Goal: Task Accomplishment & Management: Use online tool/utility

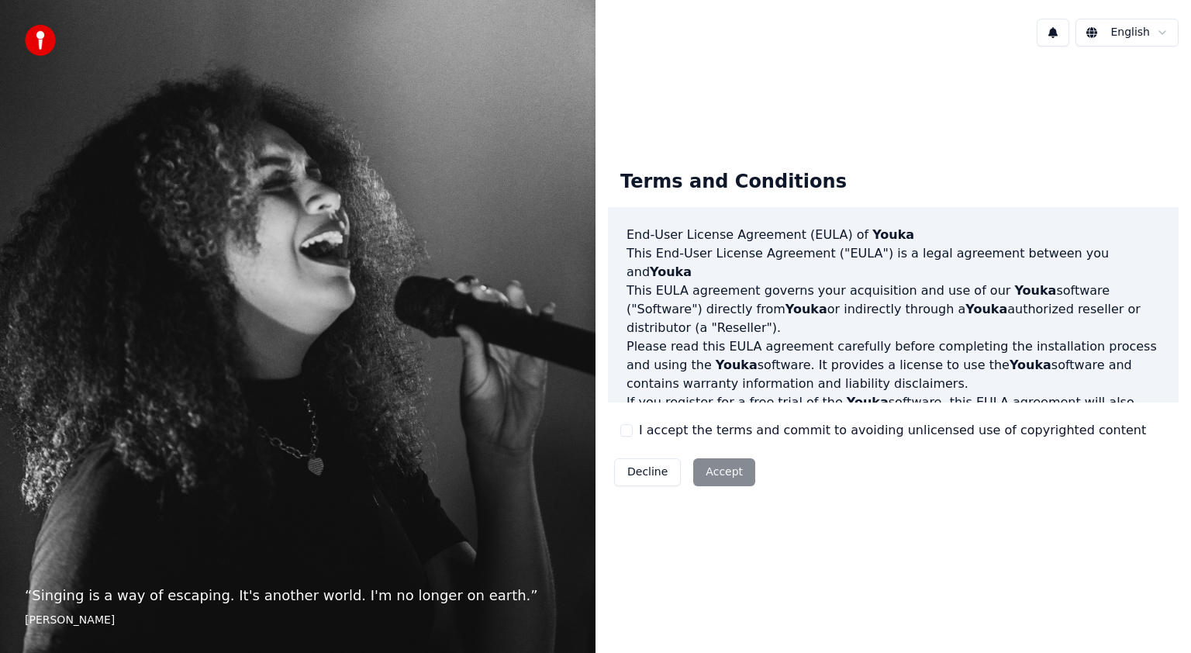
click at [627, 431] on button "I accept the terms and commit to avoiding unlicensed use of copyrighted content" at bounding box center [626, 430] width 12 height 12
click at [735, 478] on button "Accept" at bounding box center [724, 472] width 62 height 28
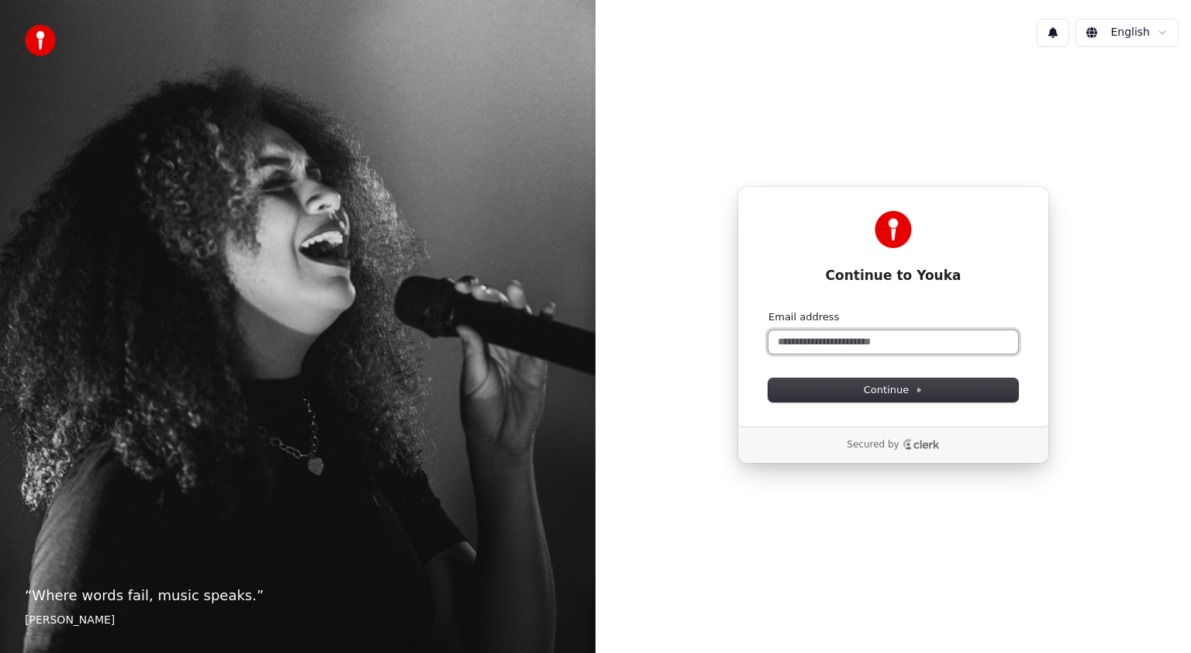
click at [878, 343] on input "Email address" at bounding box center [893, 341] width 250 height 23
click at [843, 387] on button "Continue" at bounding box center [893, 389] width 250 height 23
type input "**********"
click at [843, 387] on div "Continue" at bounding box center [893, 389] width 250 height 23
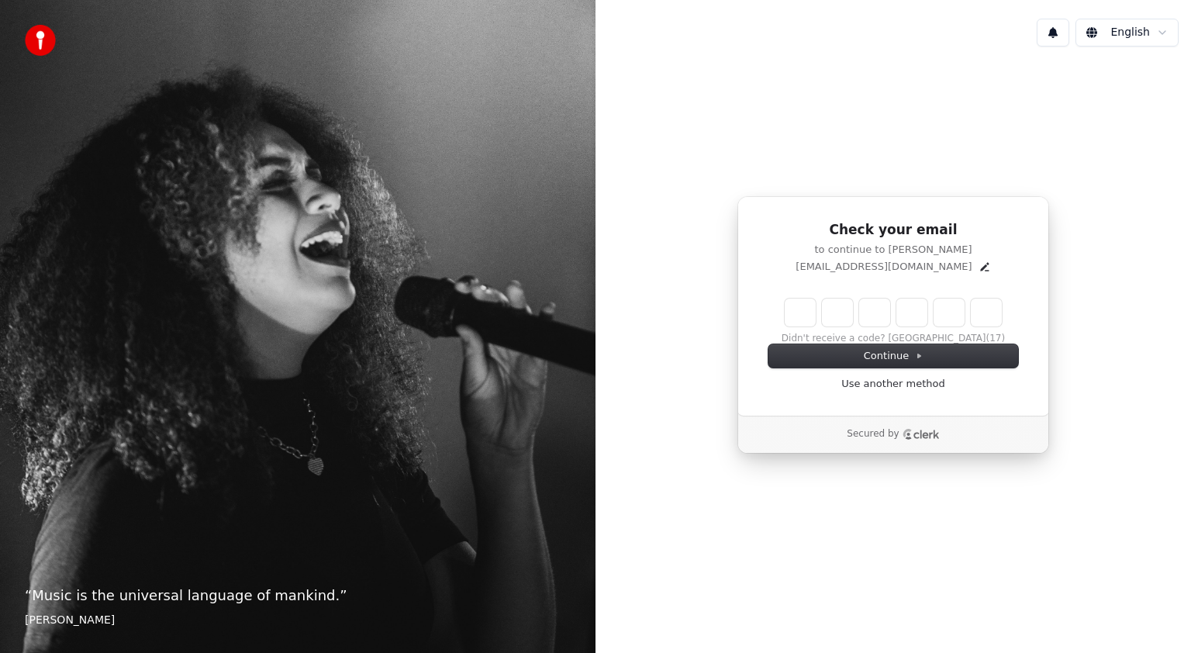
click at [804, 310] on input "Enter verification code" at bounding box center [893, 313] width 217 height 28
type input "******"
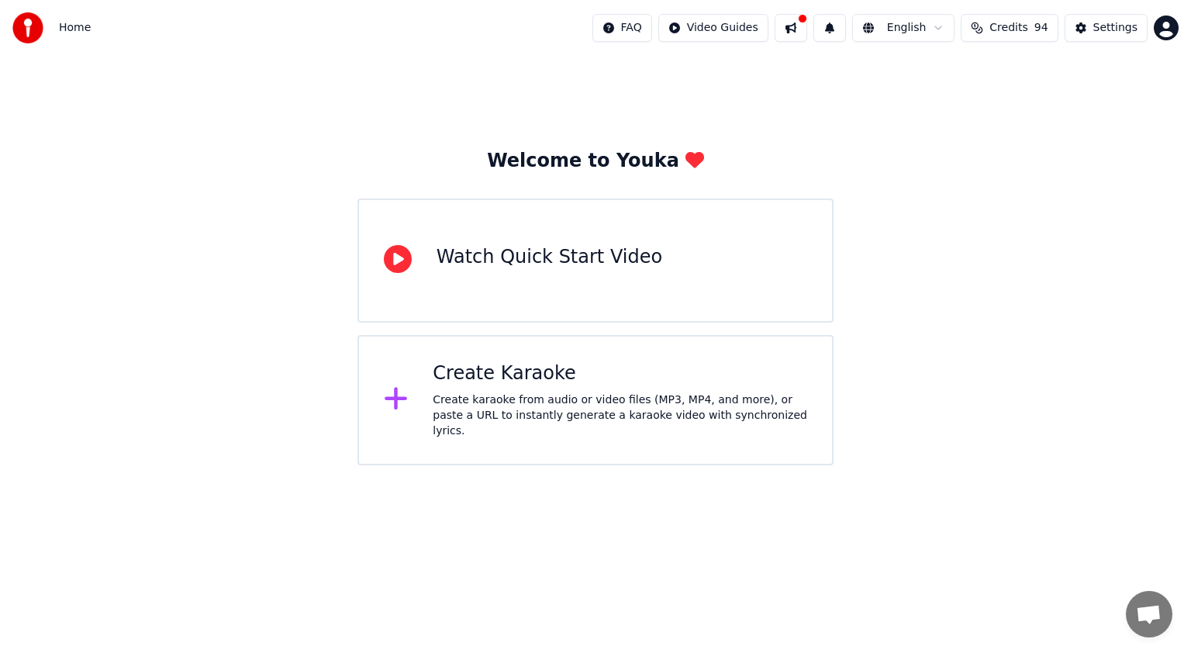
click at [456, 401] on div "Create karaoke from audio or video files (MP3, MP4, and more), or paste a URL t…" at bounding box center [620, 415] width 375 height 47
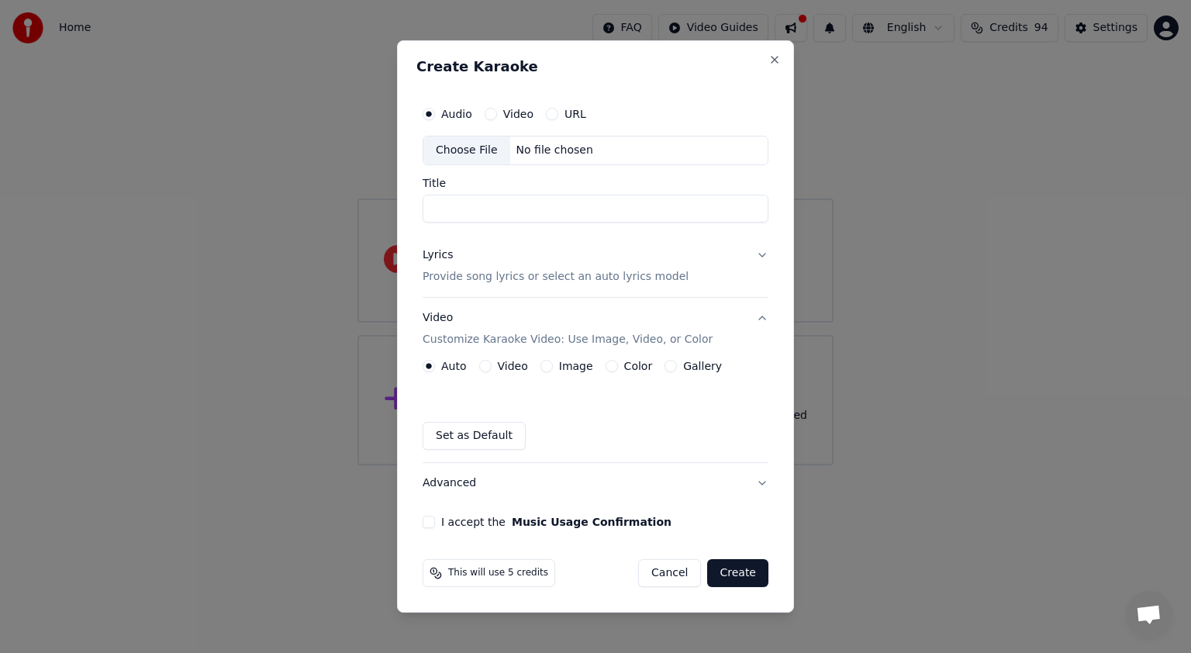
click at [483, 152] on div "Choose File" at bounding box center [466, 150] width 87 height 28
type input "**********"
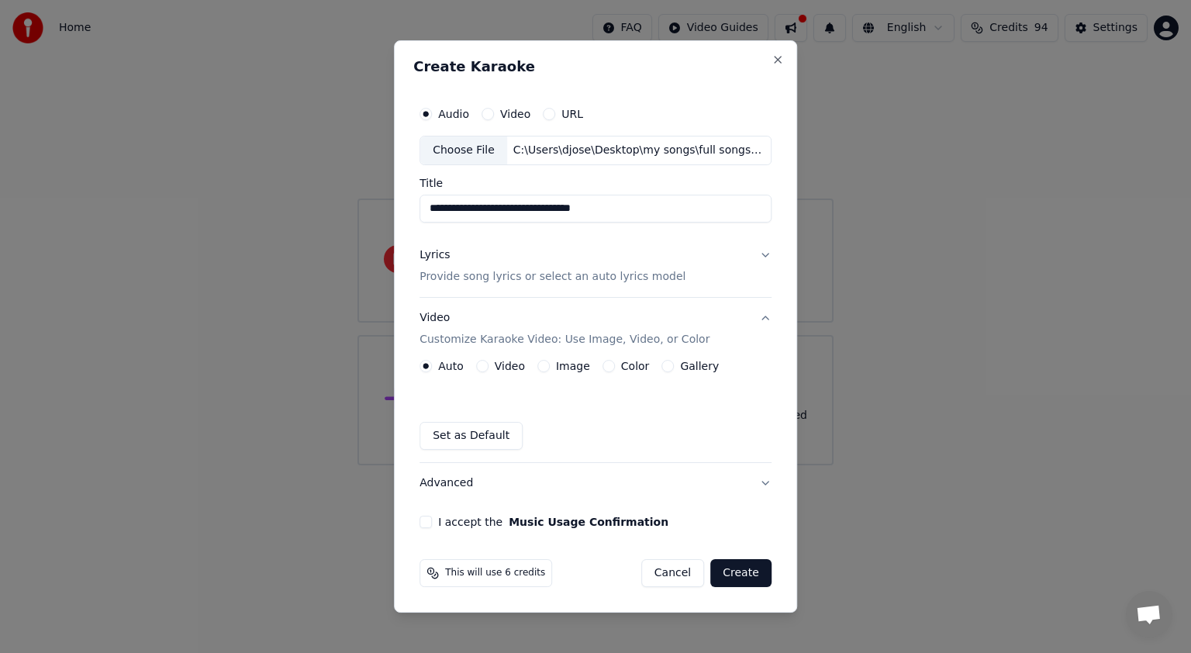
click at [762, 254] on button "Lyrics Provide song lyrics or select an auto lyrics model" at bounding box center [595, 266] width 352 height 62
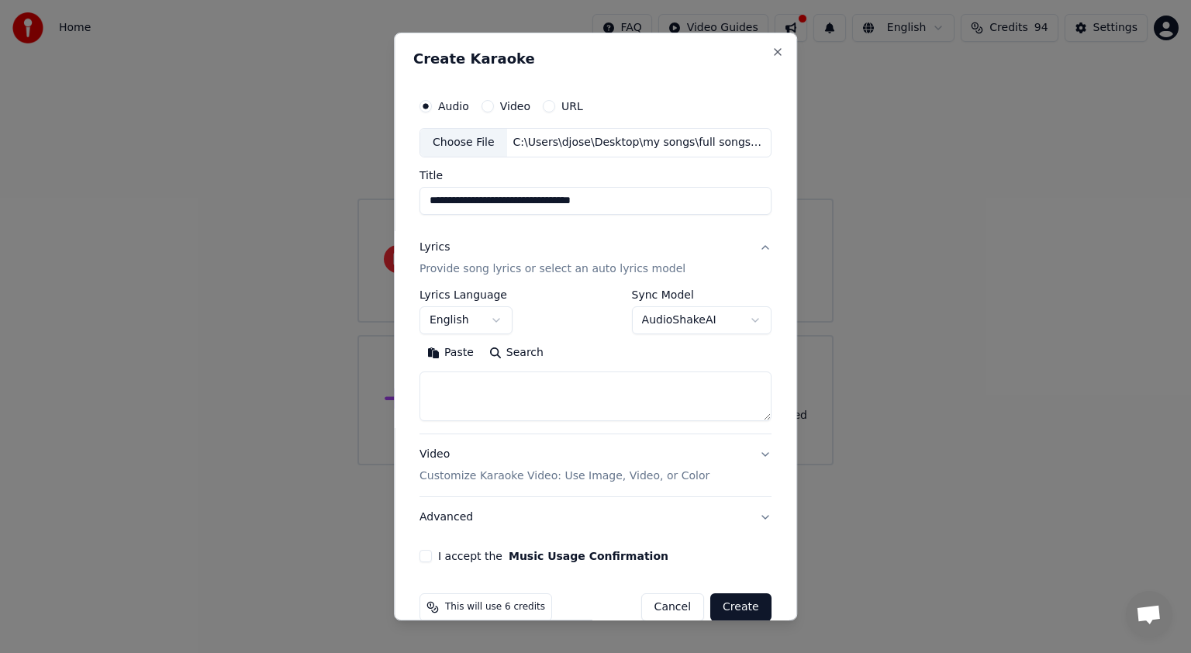
select select
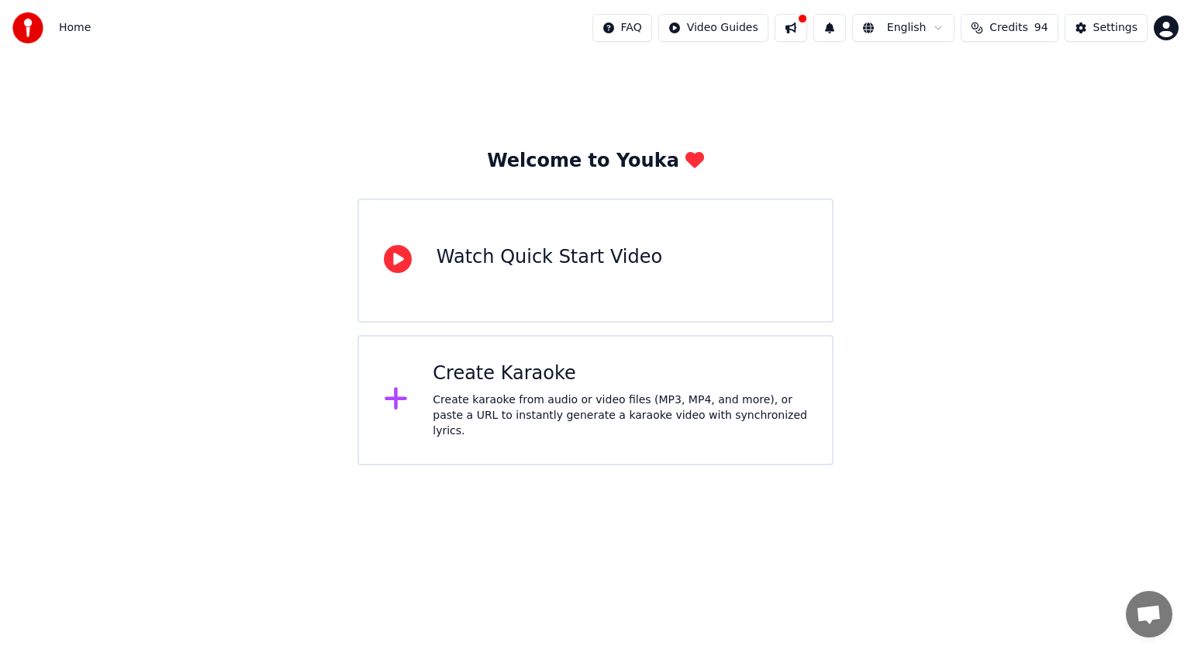
click at [471, 402] on div "Create karaoke from audio or video files (MP3, MP4, and more), or paste a URL t…" at bounding box center [620, 415] width 375 height 47
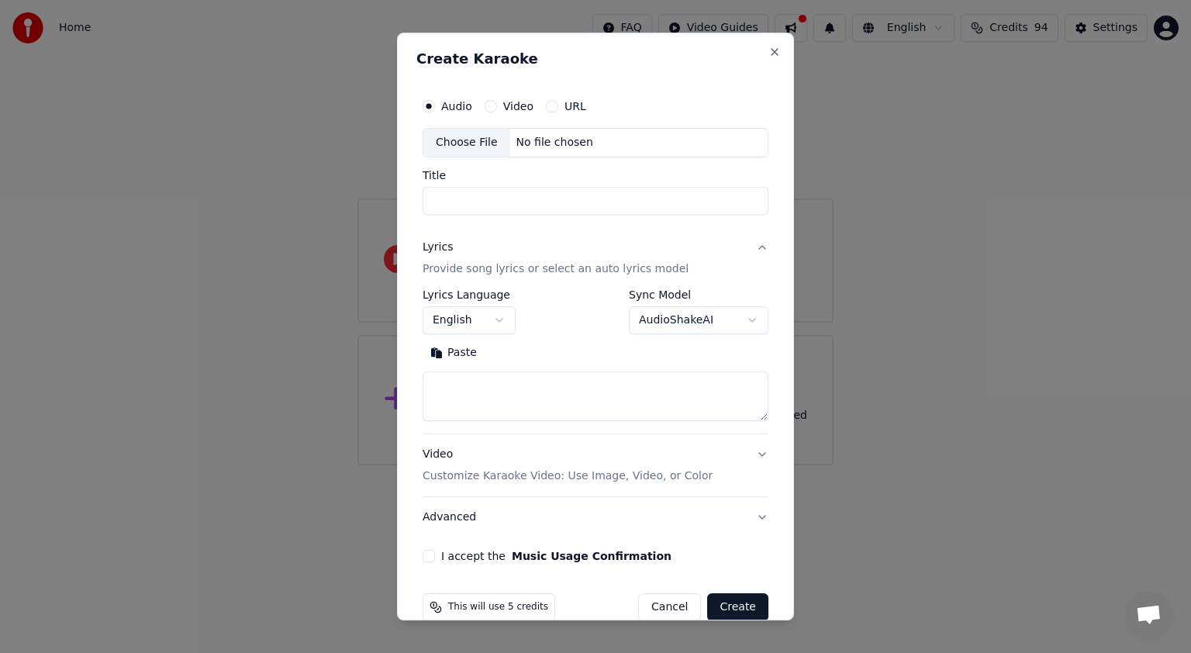
click at [471, 142] on div "Choose File" at bounding box center [466, 143] width 87 height 28
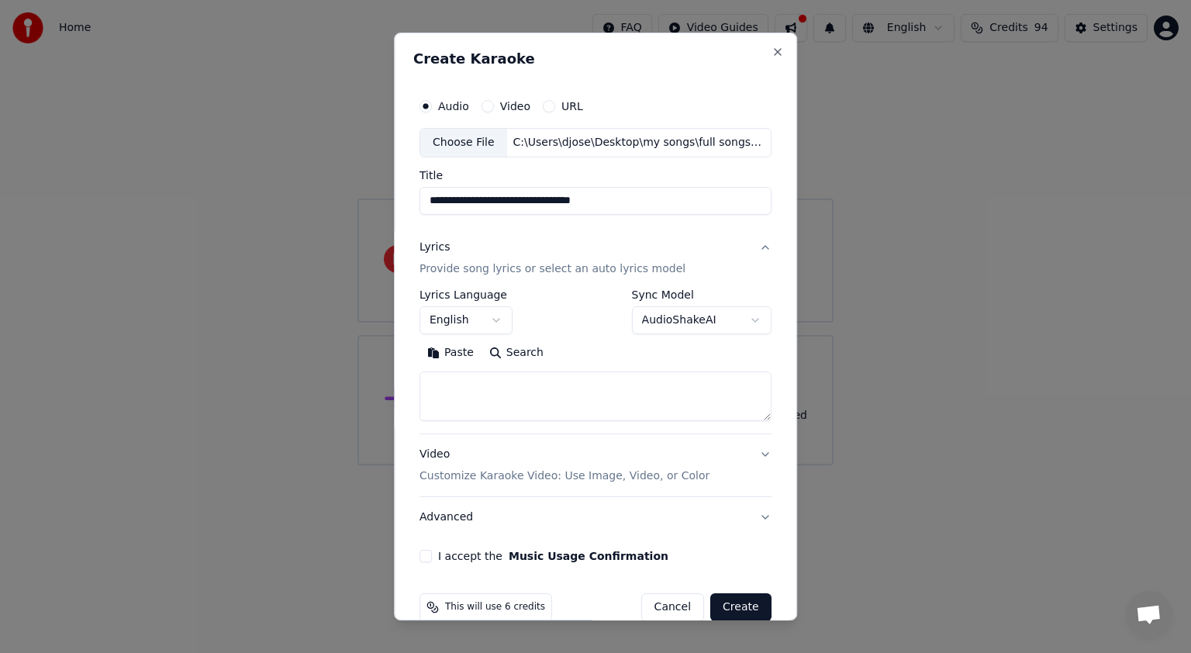
click at [597, 202] on input "**********" at bounding box center [595, 201] width 352 height 28
click at [606, 201] on input "**********" at bounding box center [595, 201] width 352 height 28
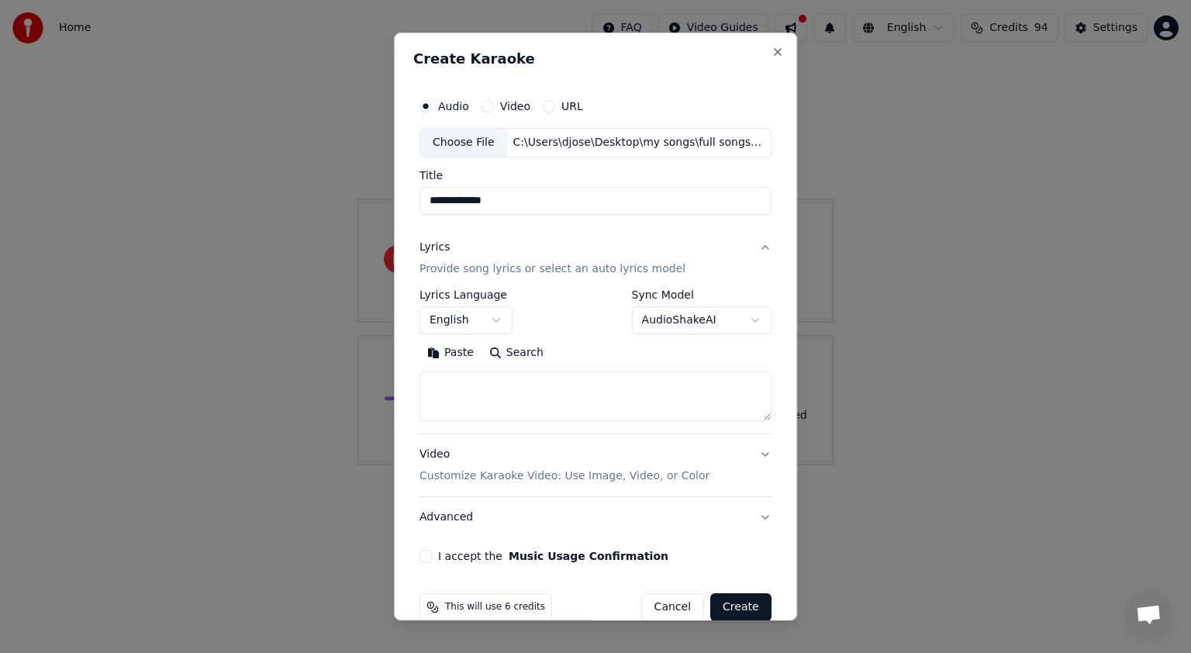
type input "**********"
click at [513, 388] on textarea at bounding box center [595, 396] width 352 height 50
paste textarea "**********"
type textarea "**********"
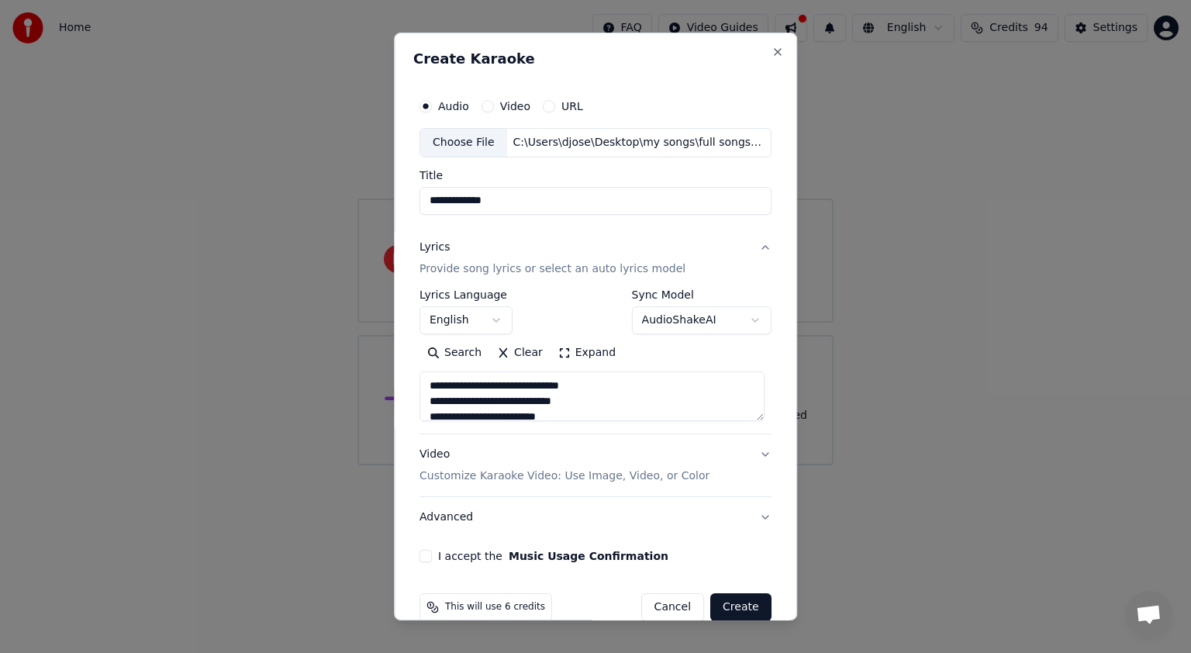
click at [754, 453] on button "Video Customize Karaoke Video: Use Image, Video, or Color" at bounding box center [595, 465] width 352 height 62
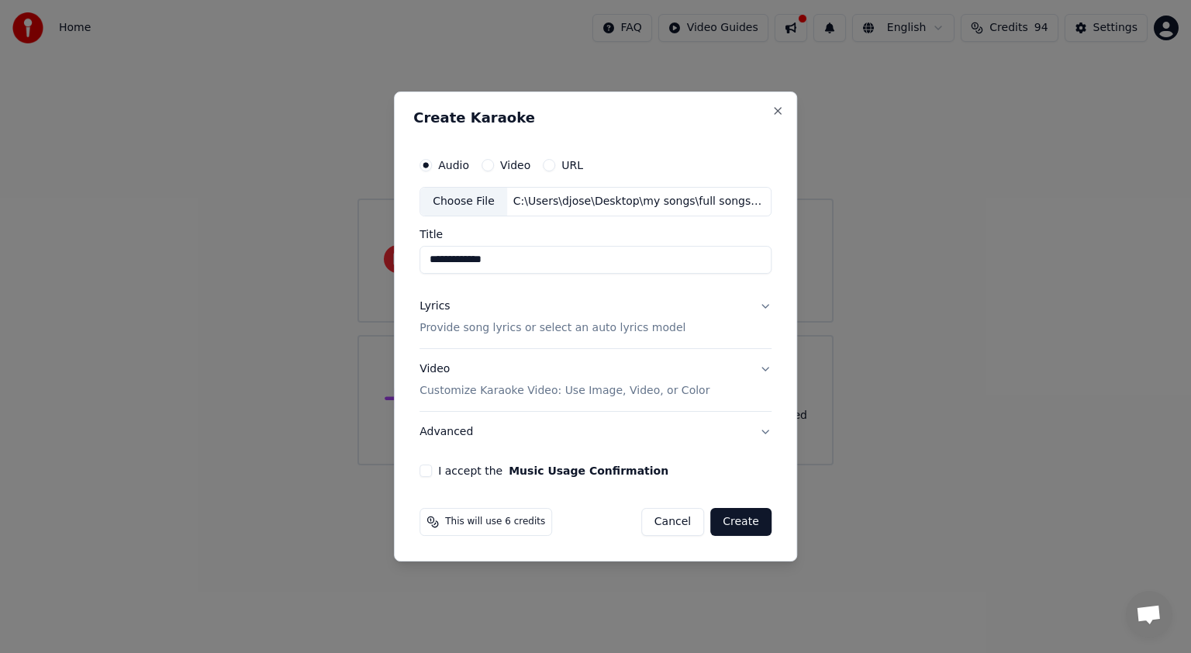
click at [762, 368] on button "Video Customize Karaoke Video: Use Image, Video, or Color" at bounding box center [595, 380] width 352 height 62
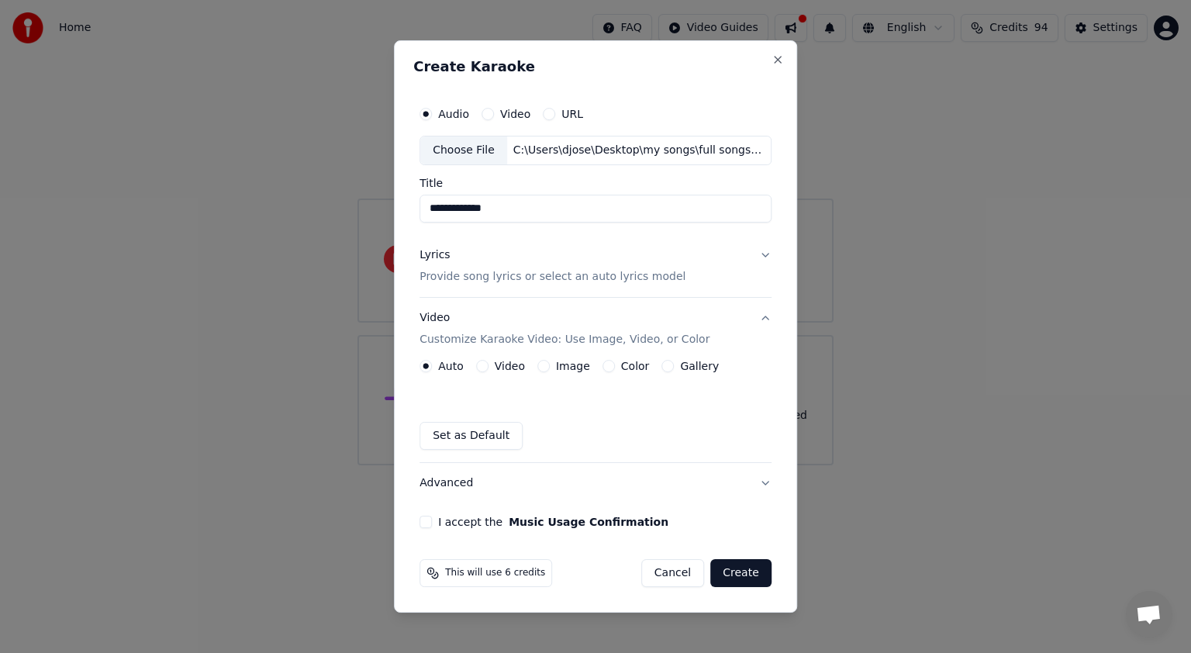
click at [605, 368] on button "Color" at bounding box center [608, 366] width 12 height 12
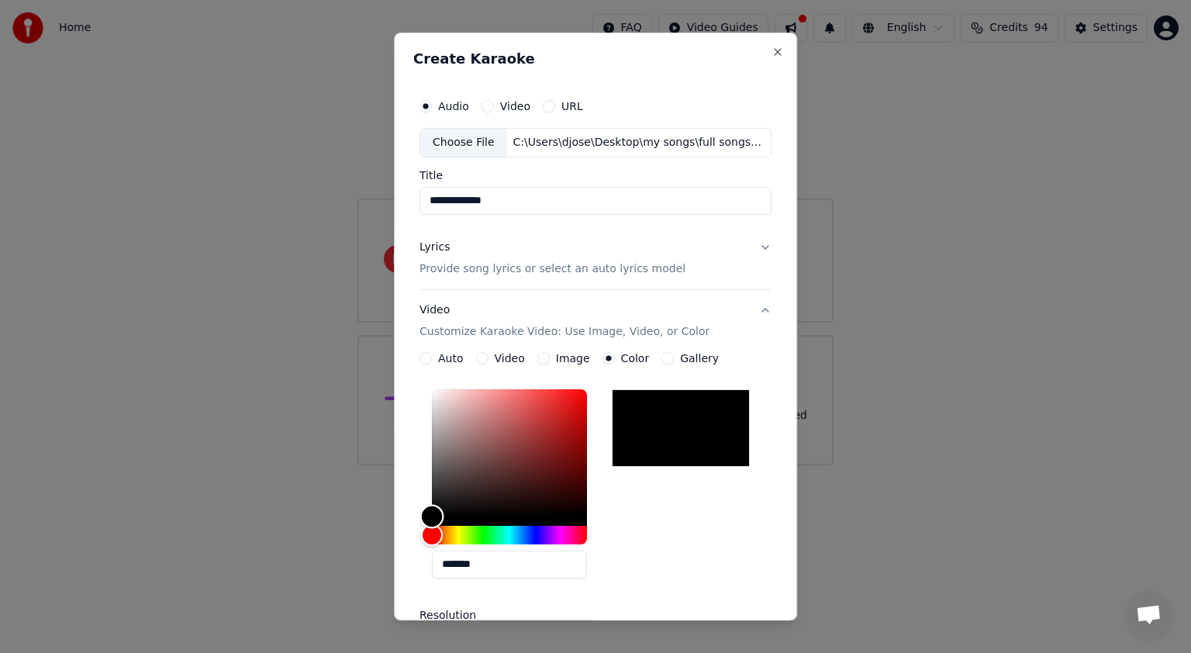
click at [431, 518] on div "Color" at bounding box center [432, 517] width 24 height 24
click at [489, 506] on div "Color" at bounding box center [509, 452] width 155 height 127
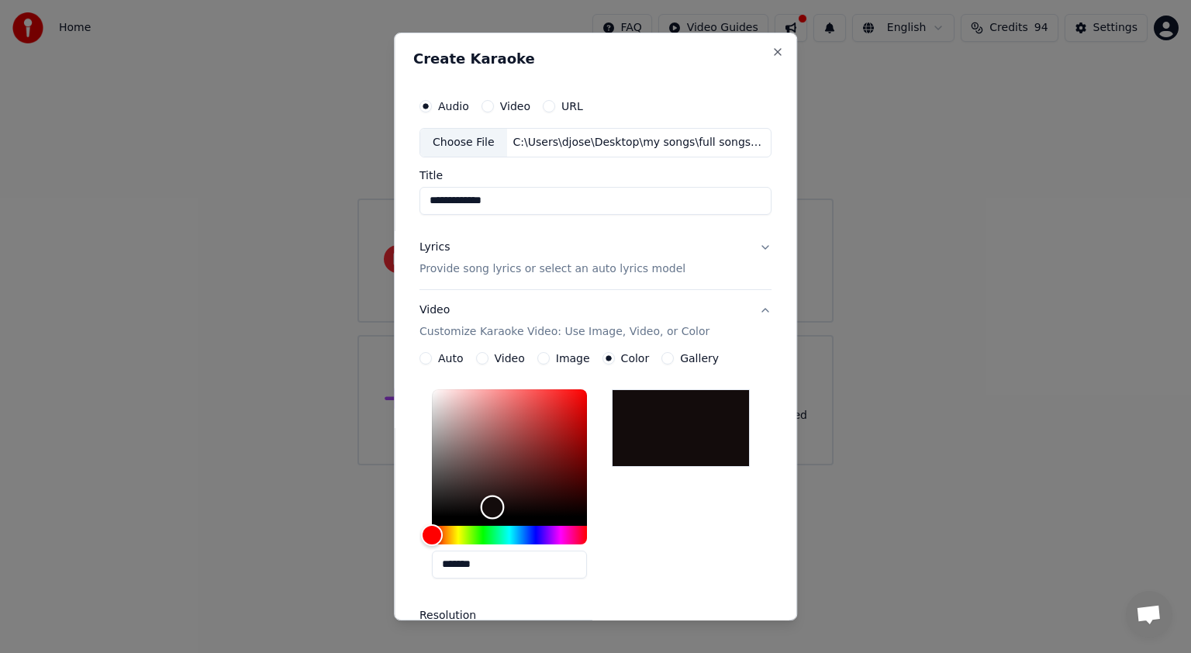
click at [489, 506] on div "Color" at bounding box center [493, 507] width 24 height 24
drag, startPoint x: 489, startPoint y: 506, endPoint x: 513, endPoint y: 499, distance: 24.5
click at [492, 506] on div "Color" at bounding box center [493, 507] width 24 height 24
click at [499, 505] on div "Color" at bounding box center [493, 507] width 24 height 24
click at [505, 502] on div "Color" at bounding box center [493, 507] width 24 height 24
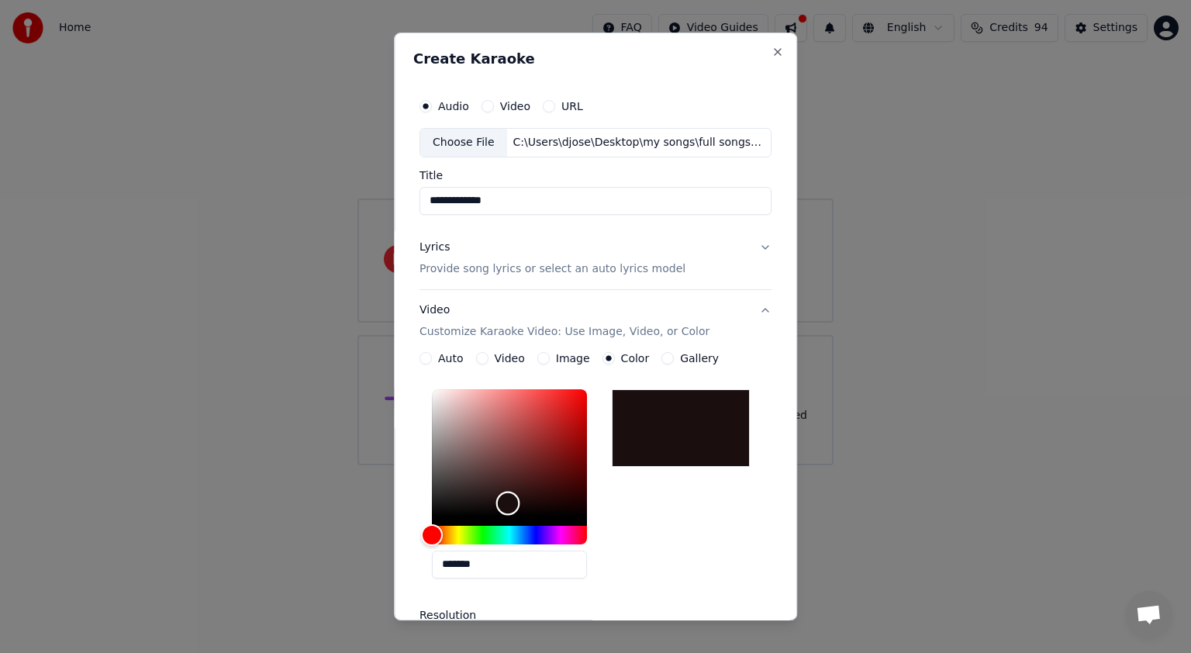
click at [522, 482] on div "Color" at bounding box center [509, 452] width 155 height 127
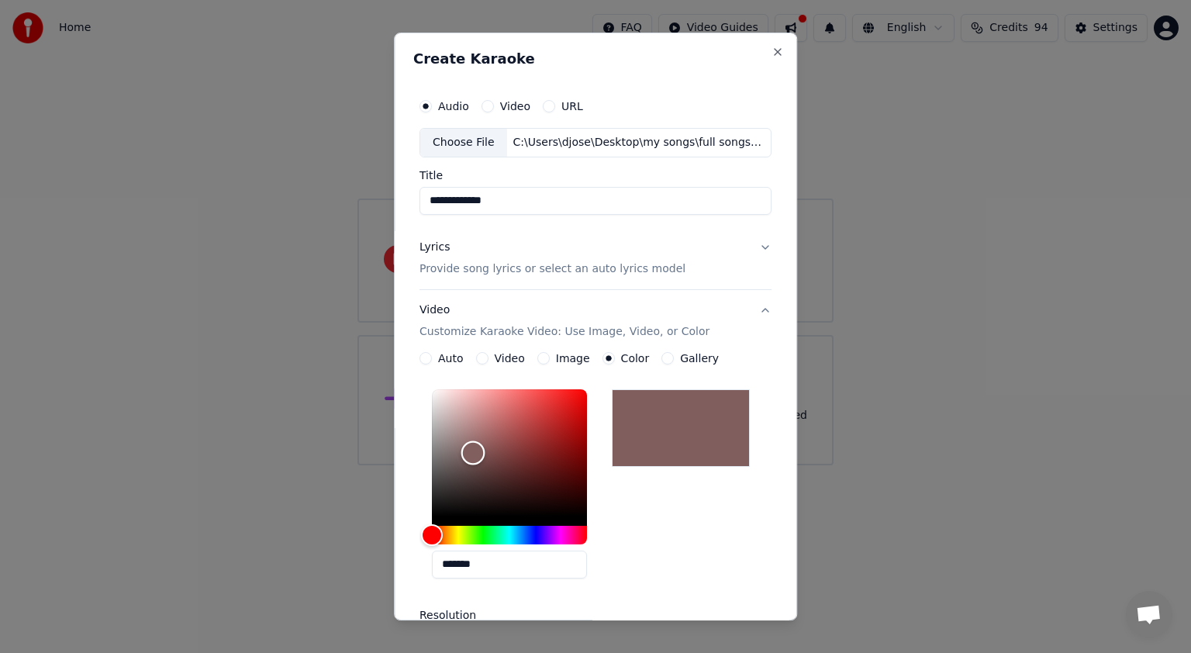
click at [470, 452] on div "Color" at bounding box center [509, 452] width 155 height 127
click at [485, 499] on div "Color" at bounding box center [509, 452] width 155 height 127
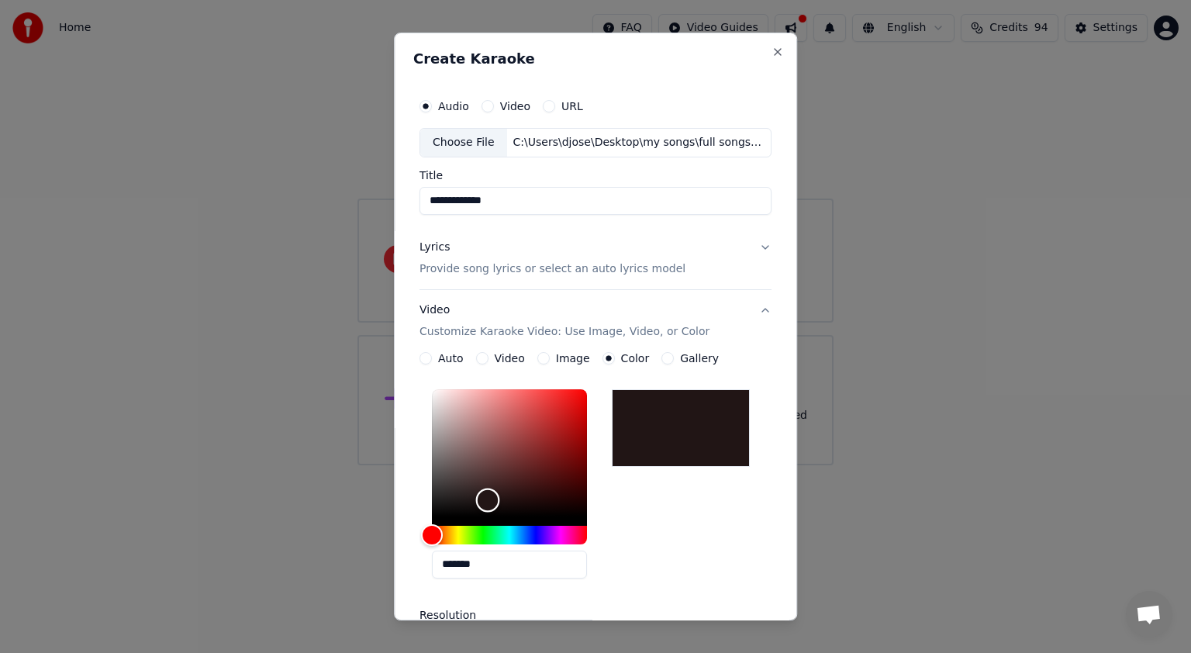
click at [460, 497] on div "Color" at bounding box center [509, 452] width 155 height 127
click at [465, 487] on div "Color" at bounding box center [463, 497] width 24 height 24
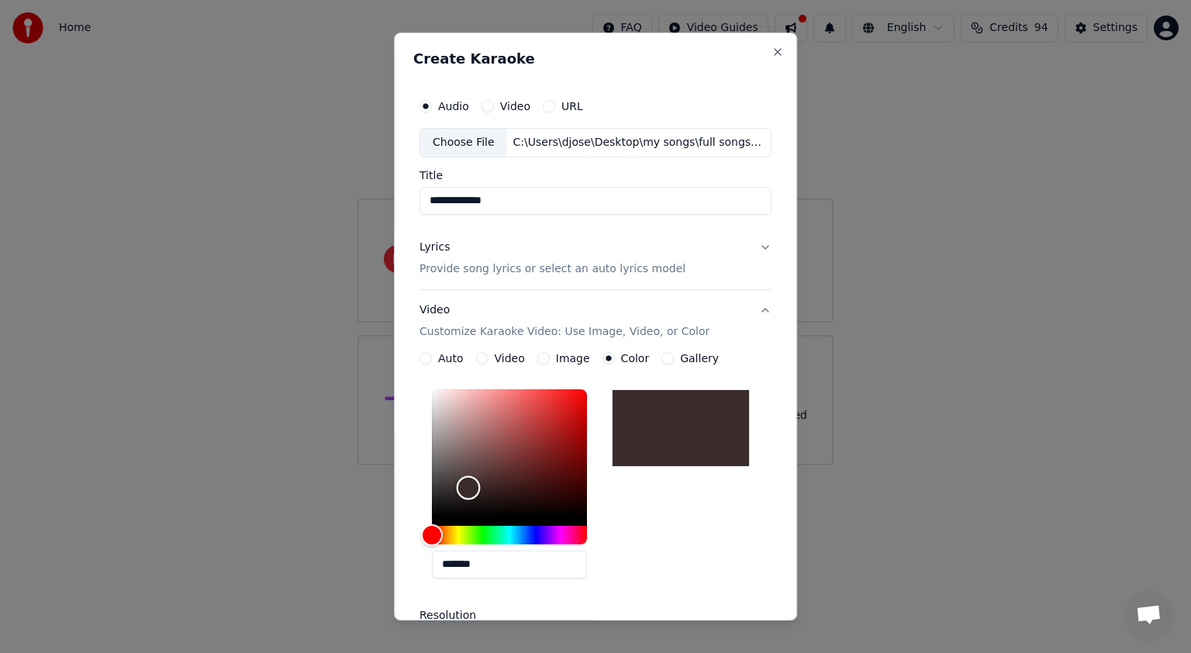
click at [440, 471] on div "Color" at bounding box center [509, 452] width 155 height 127
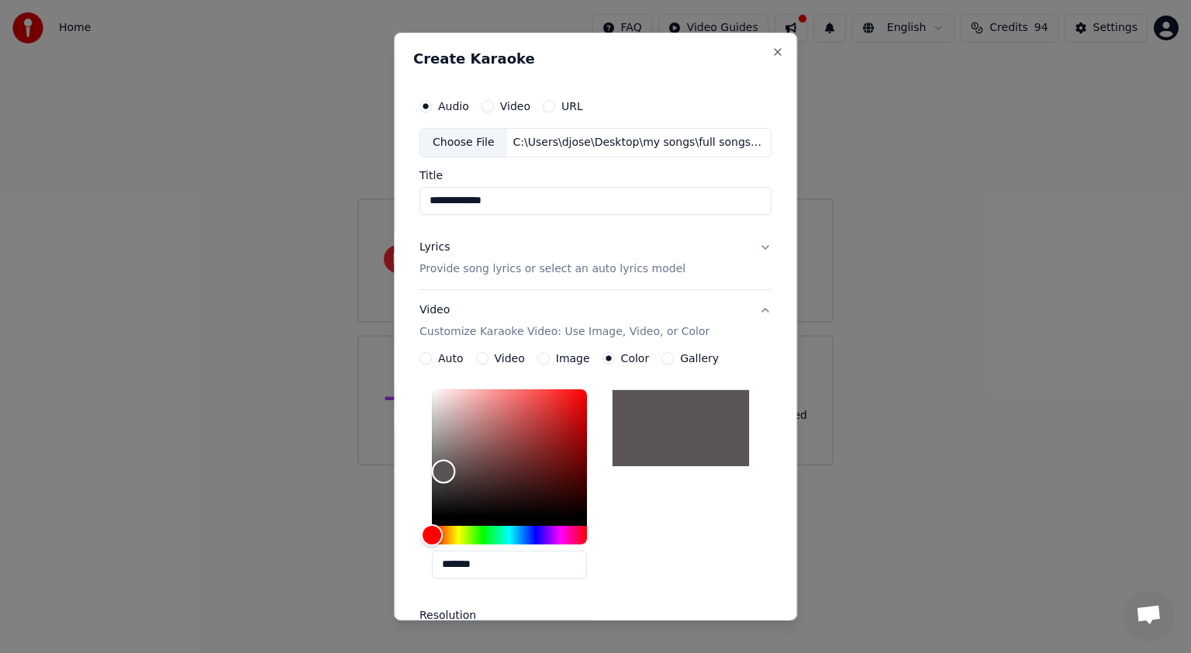
click at [440, 495] on div "Color" at bounding box center [509, 452] width 155 height 127
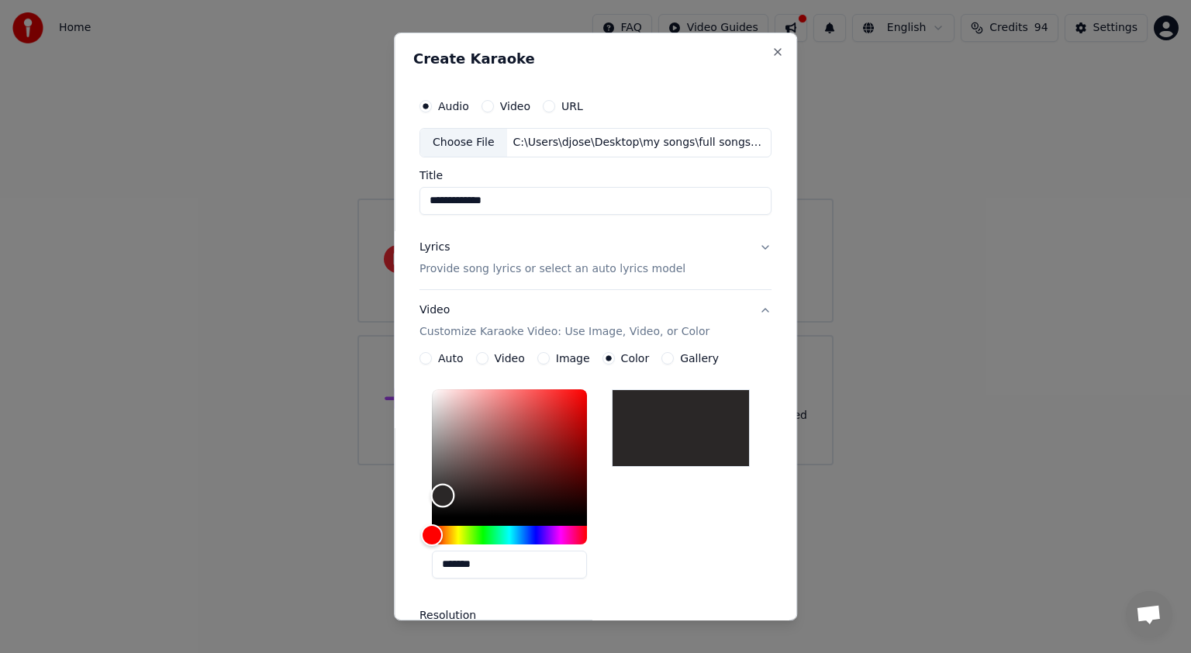
click at [440, 495] on div "Color" at bounding box center [443, 495] width 24 height 24
type input "*******"
click at [439, 515] on div "Color" at bounding box center [509, 452] width 155 height 127
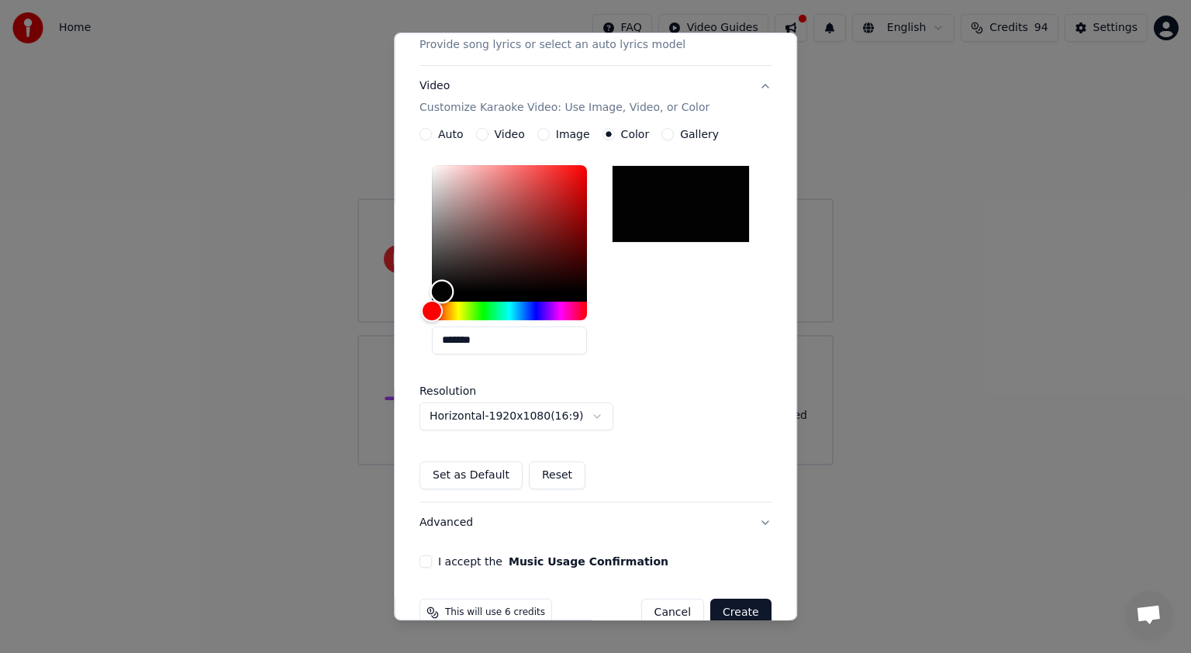
scroll to position [233, 0]
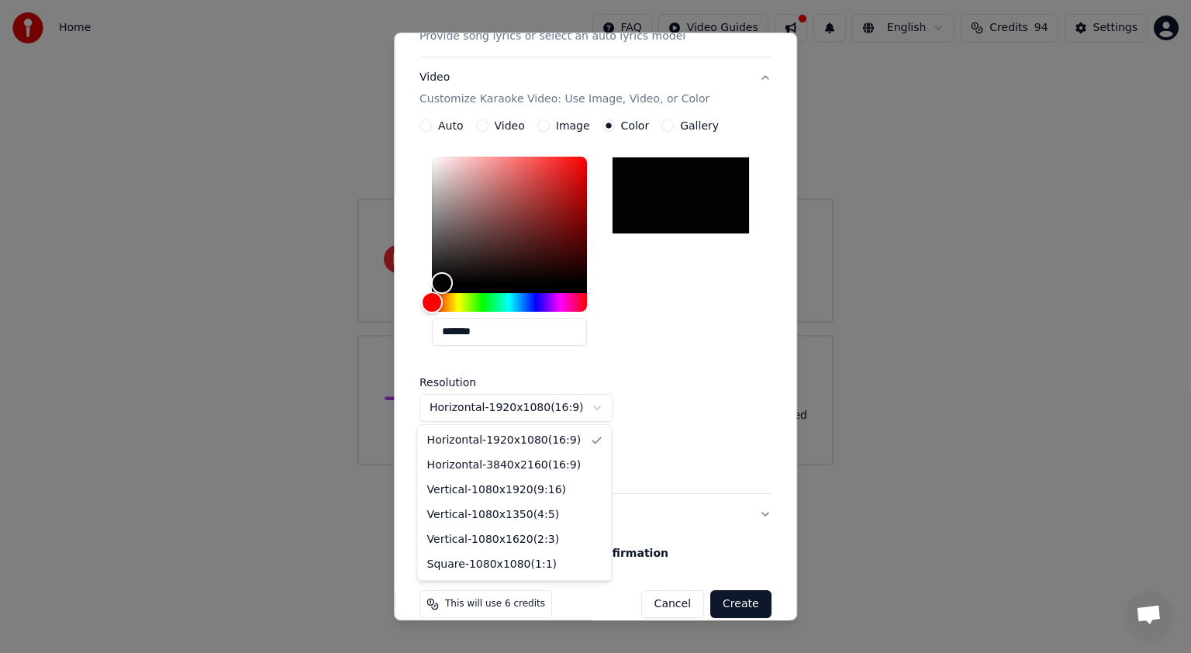
click at [596, 407] on body "**********" at bounding box center [595, 232] width 1191 height 465
click at [689, 408] on body "**********" at bounding box center [595, 232] width 1191 height 465
click at [689, 408] on div "**********" at bounding box center [595, 285] width 352 height 271
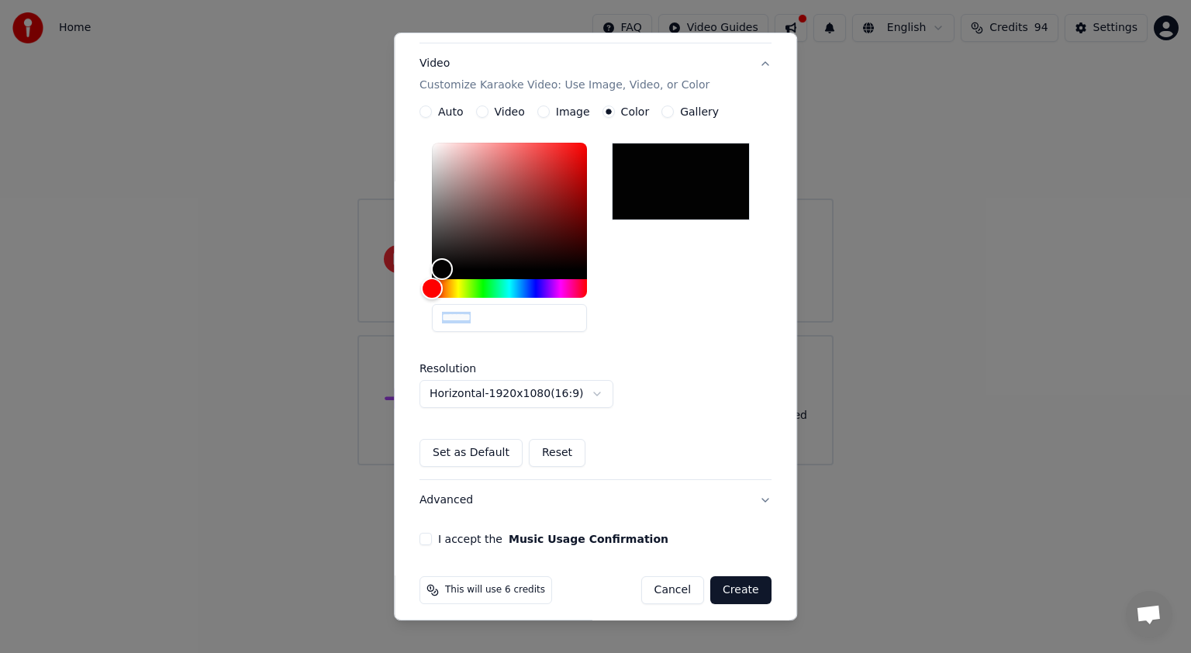
scroll to position [254, 0]
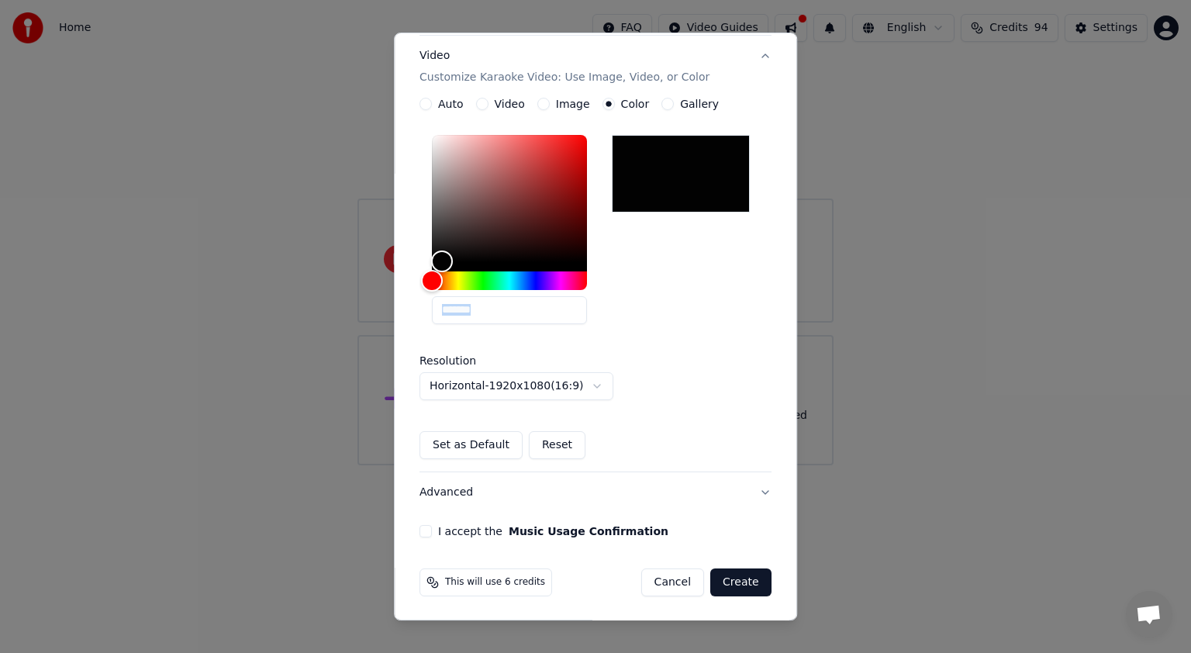
click at [468, 445] on button "Set as Default" at bounding box center [470, 445] width 103 height 28
click at [754, 491] on button "Advanced" at bounding box center [595, 492] width 352 height 40
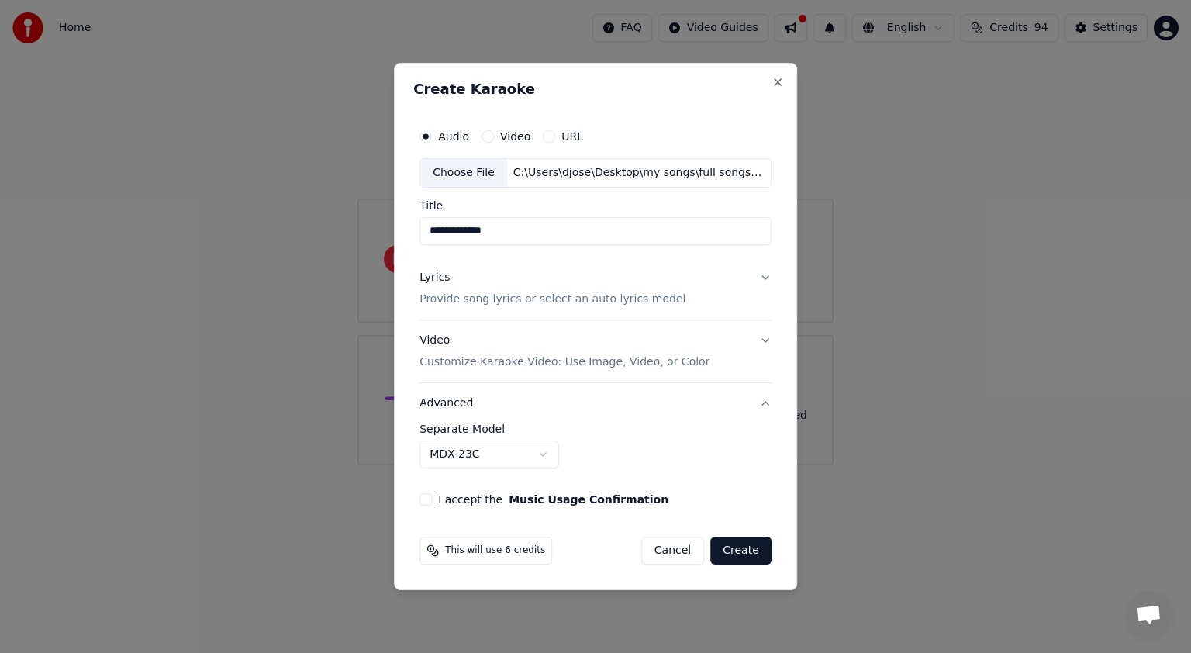
scroll to position [0, 0]
click at [549, 454] on body "**********" at bounding box center [595, 232] width 1191 height 465
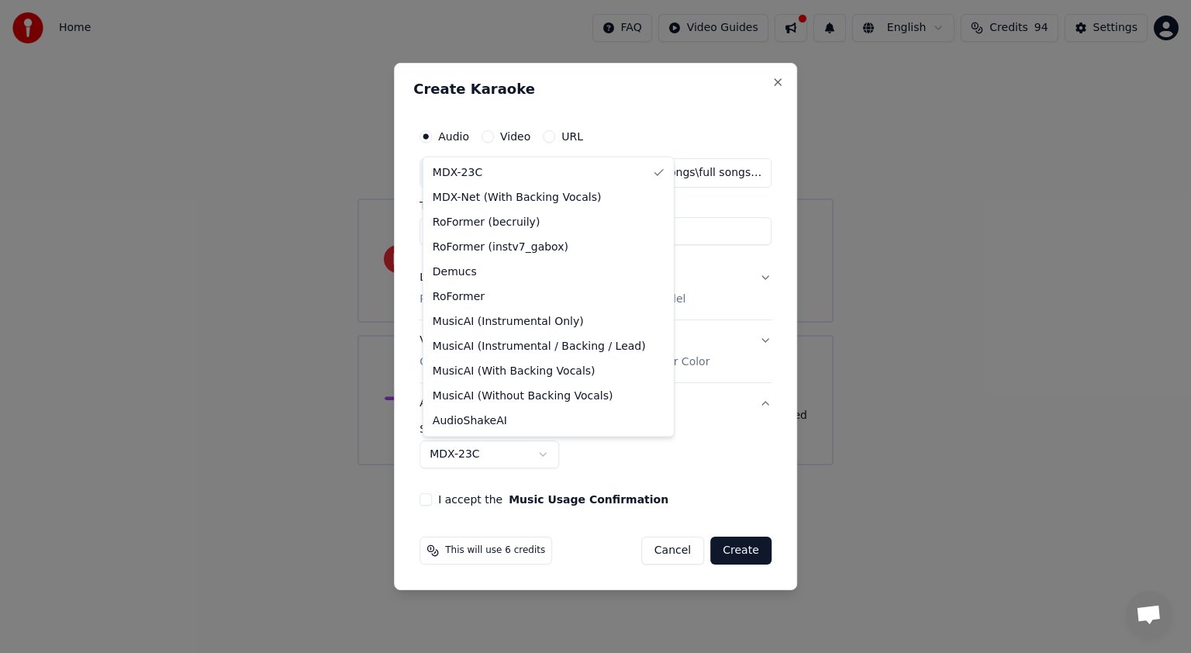
click at [766, 459] on body "**********" at bounding box center [595, 232] width 1191 height 465
click at [766, 459] on div "**********" at bounding box center [595, 445] width 352 height 45
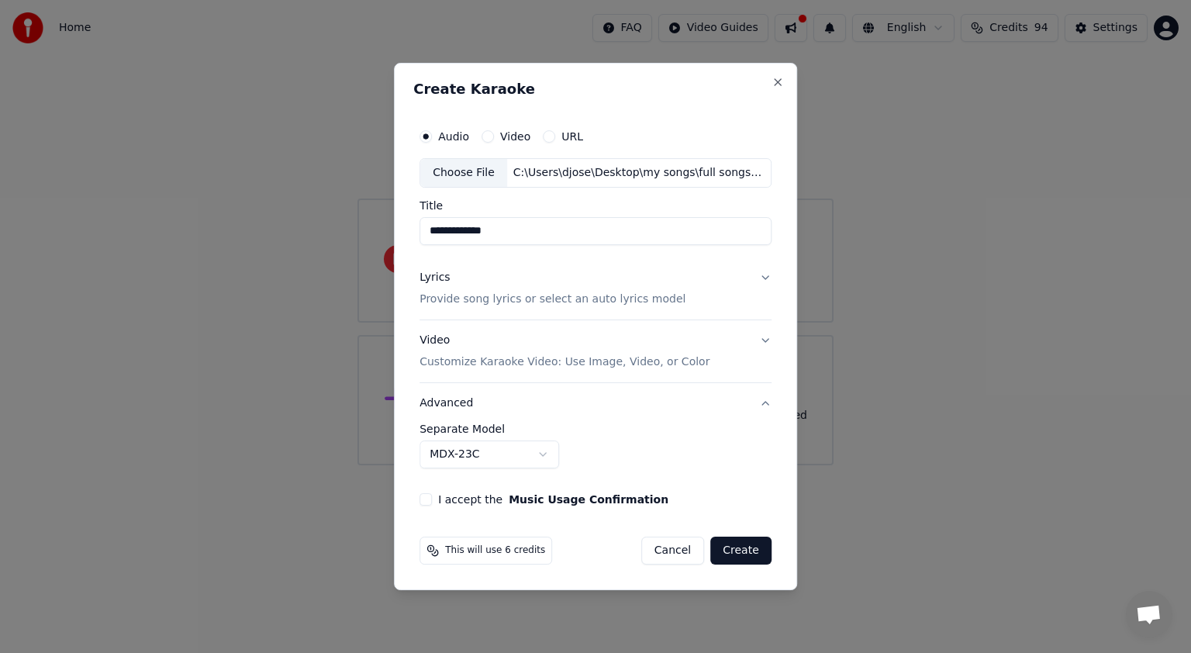
click at [665, 411] on button "Advanced" at bounding box center [595, 403] width 352 height 40
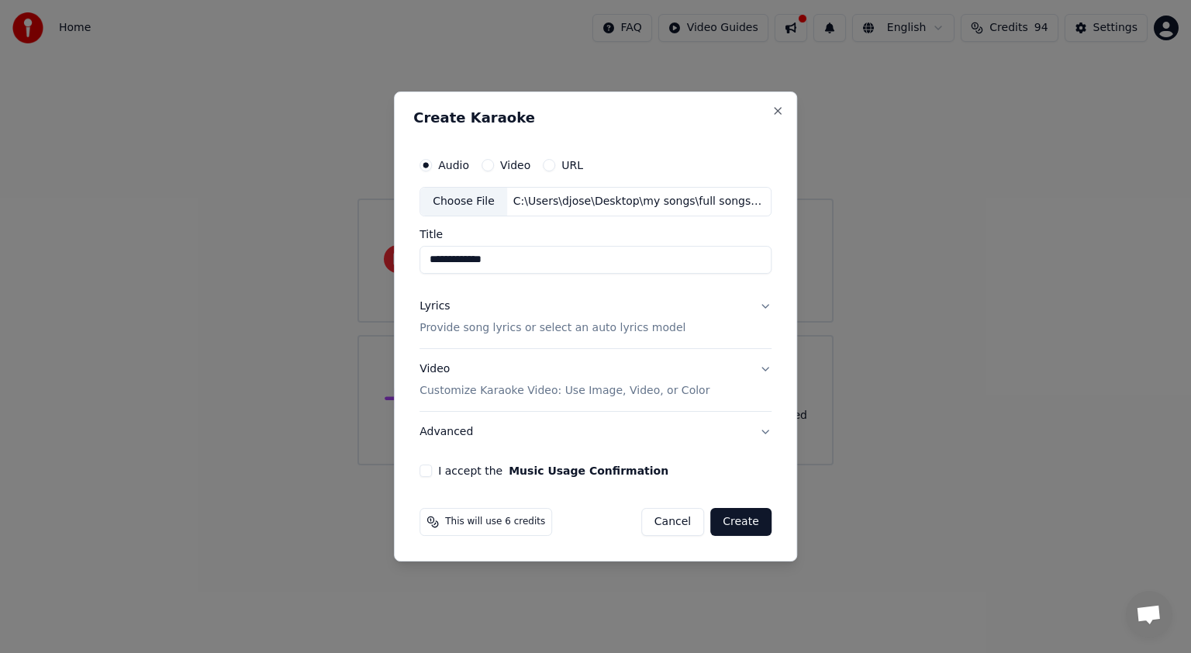
click at [426, 469] on button "I accept the Music Usage Confirmation" at bounding box center [425, 470] width 12 height 12
click at [759, 525] on button "Create" at bounding box center [740, 522] width 61 height 28
click at [759, 525] on div "Cancel Create" at bounding box center [697, 522] width 149 height 28
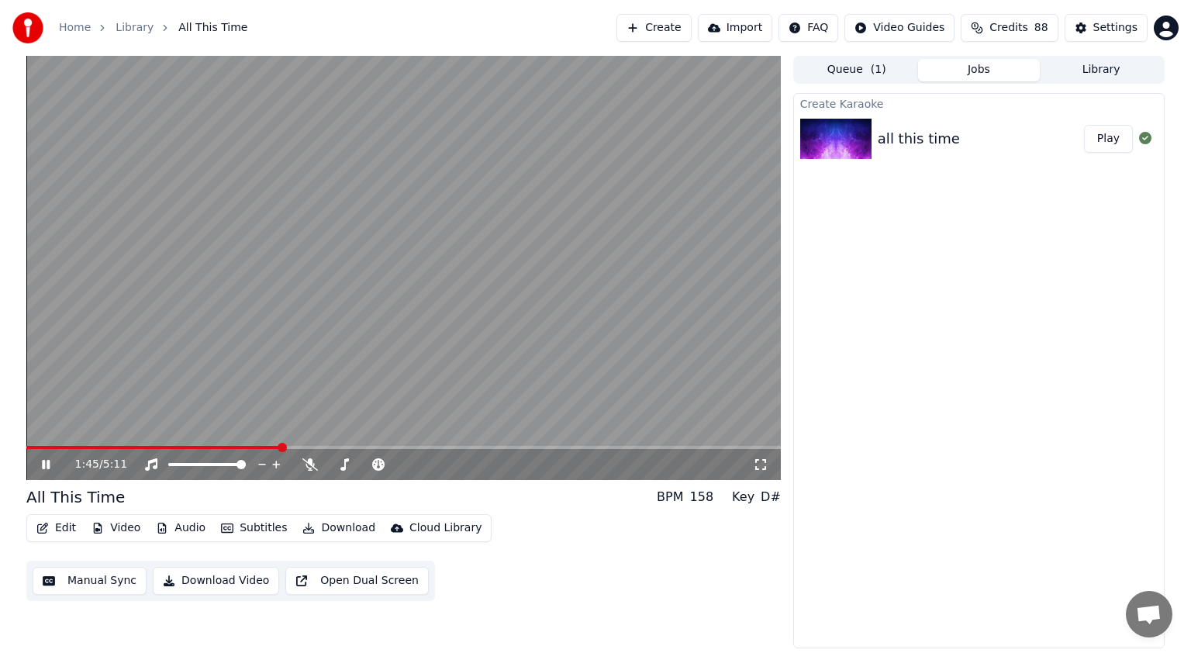
click at [32, 447] on span at bounding box center [153, 447] width 255 height 3
click at [760, 464] on icon at bounding box center [761, 464] width 16 height 12
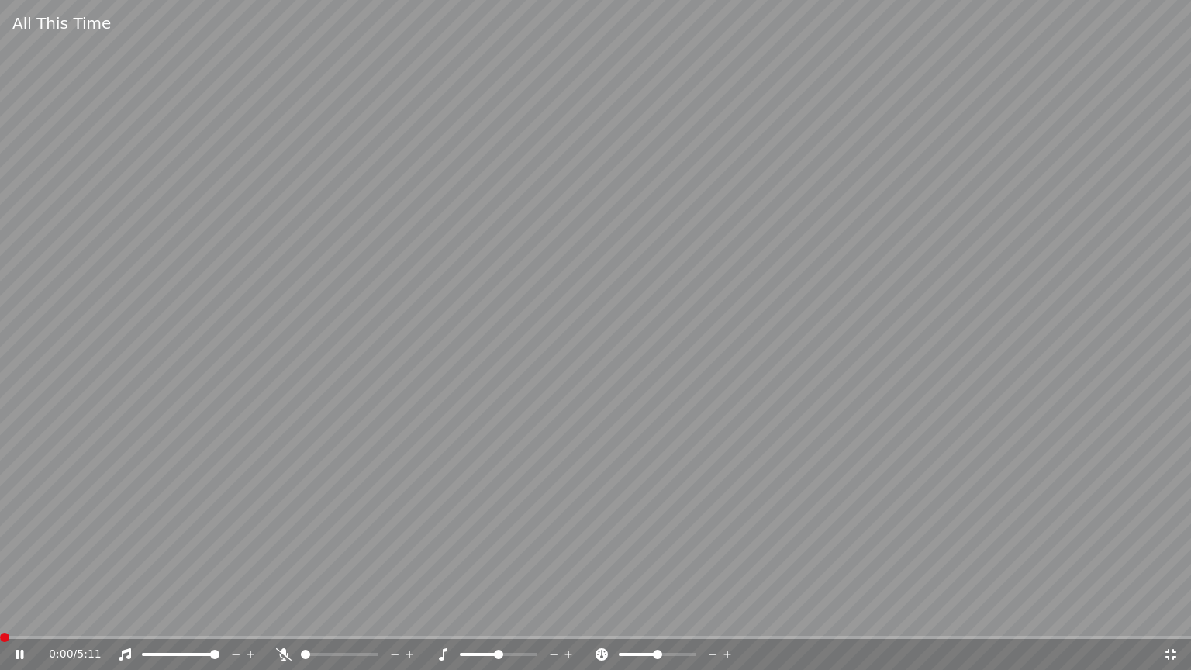
click at [0, 642] on span at bounding box center [4, 637] width 9 height 9
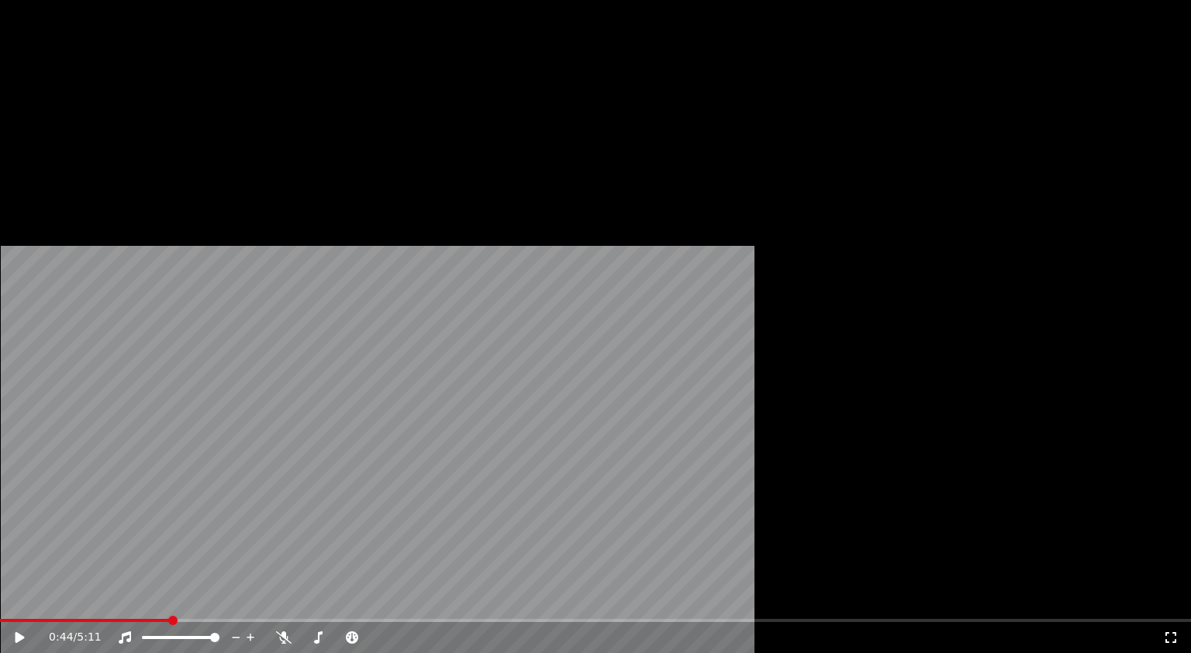
click at [57, 115] on button "Edit" at bounding box center [56, 104] width 52 height 22
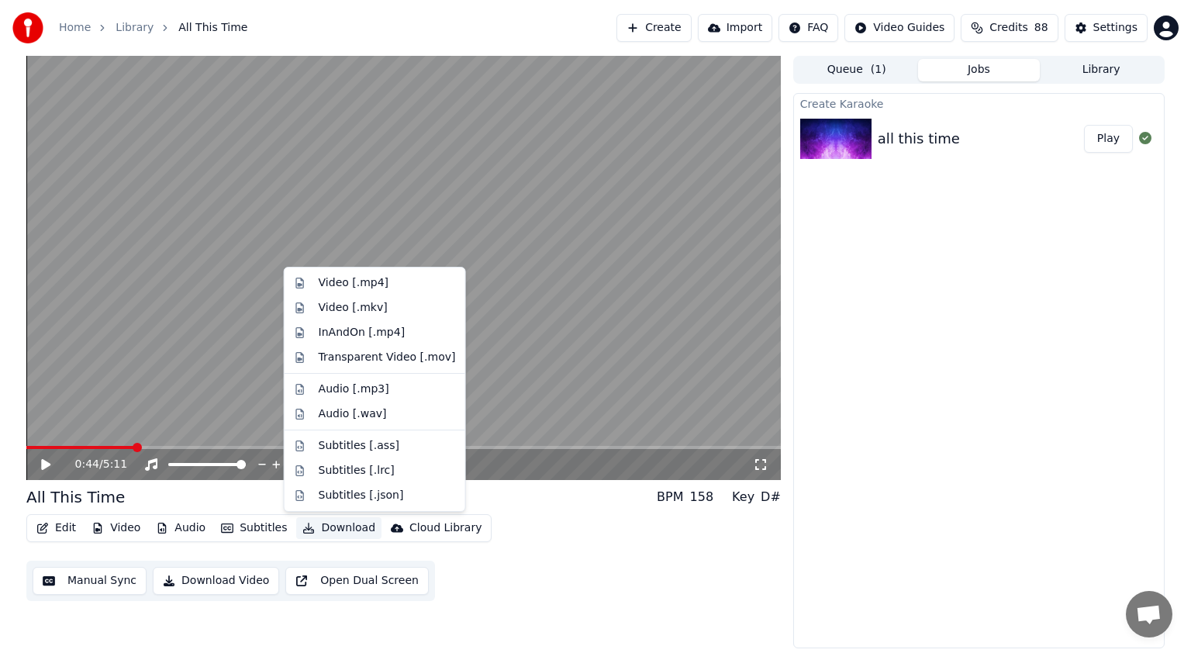
click at [338, 578] on button "Open Dual Screen" at bounding box center [356, 581] width 143 height 28
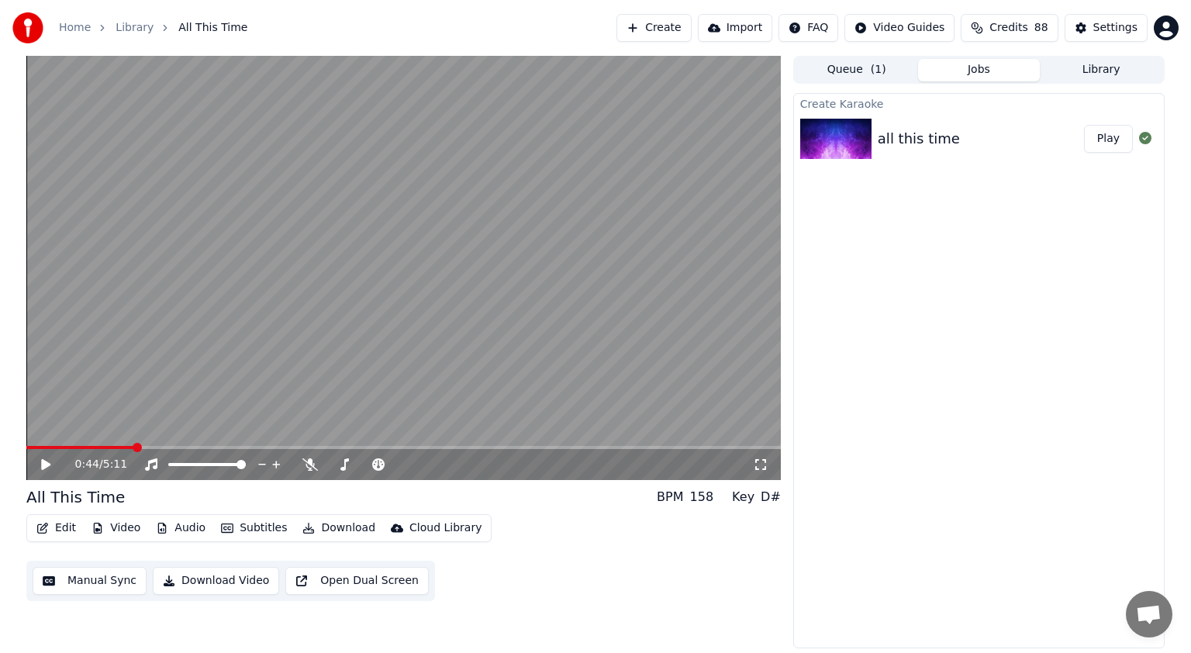
click at [338, 578] on button "Open Dual Screen" at bounding box center [356, 581] width 143 height 28
click at [43, 463] on icon at bounding box center [46, 464] width 8 height 9
click at [666, 27] on button "Create" at bounding box center [653, 28] width 75 height 28
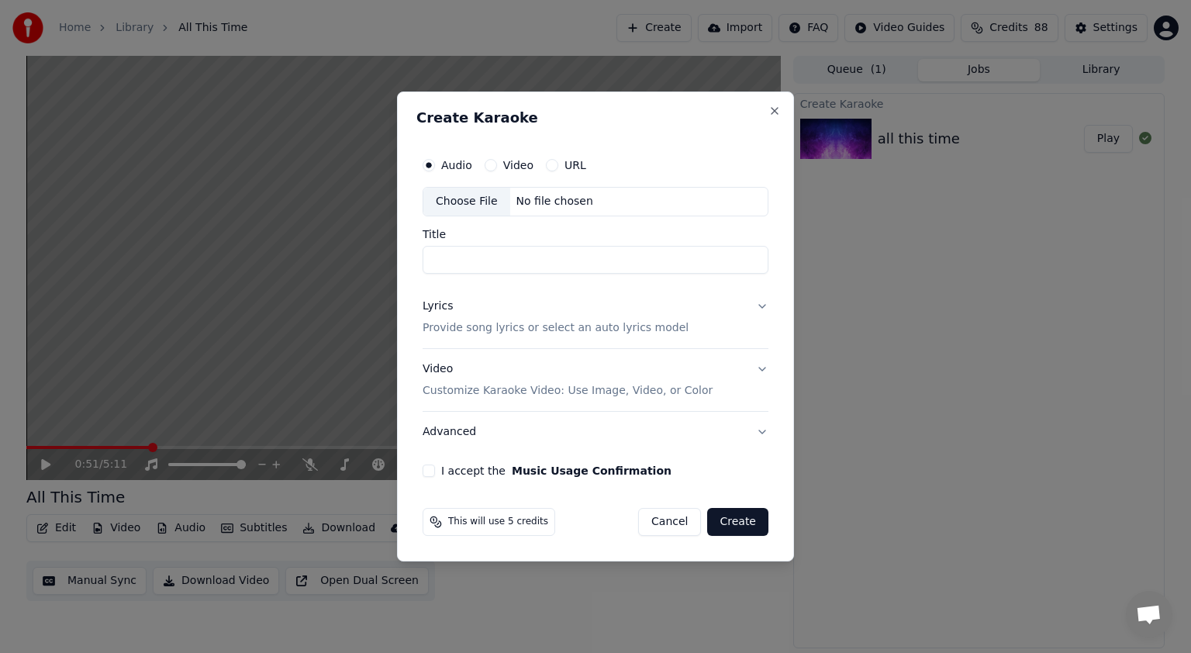
click at [761, 306] on button "Lyrics Provide song lyrics or select an auto lyrics model" at bounding box center [596, 317] width 346 height 62
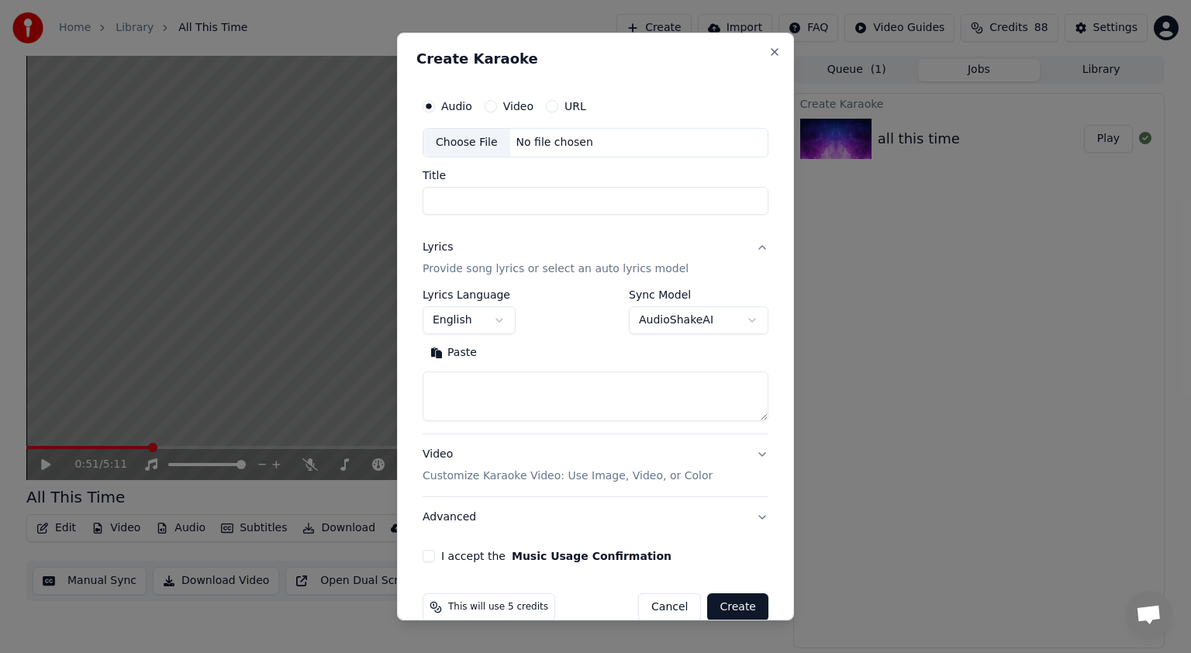
click at [459, 391] on textarea at bounding box center [596, 396] width 346 height 50
paste textarea "**********"
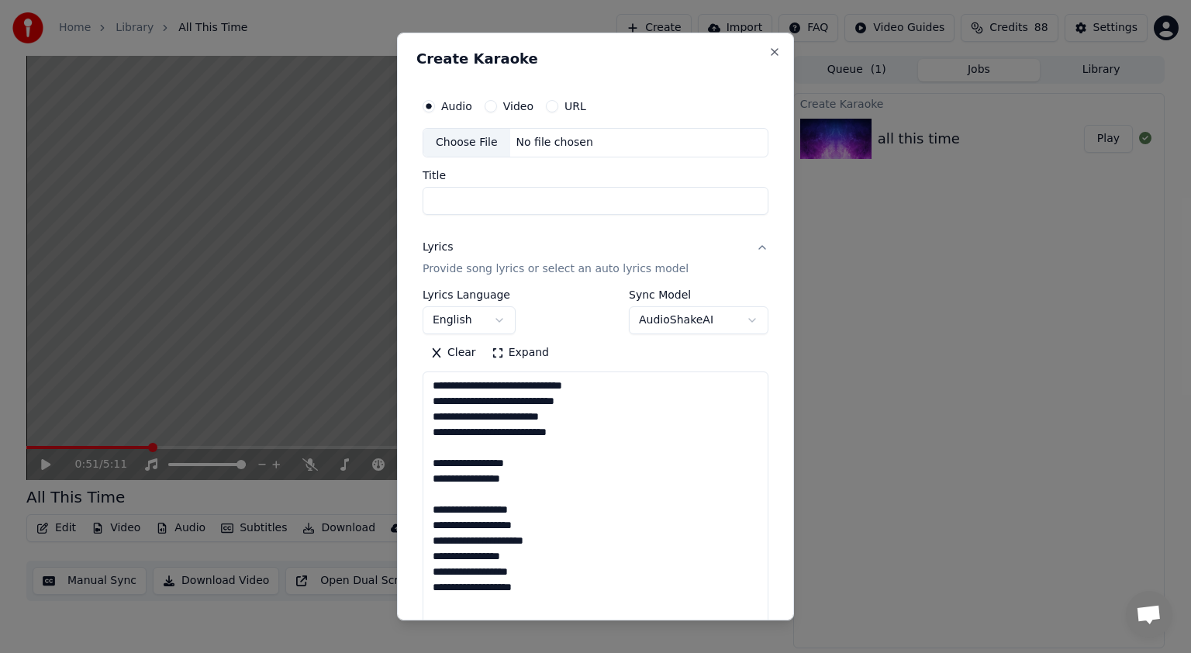
scroll to position [1057, 0]
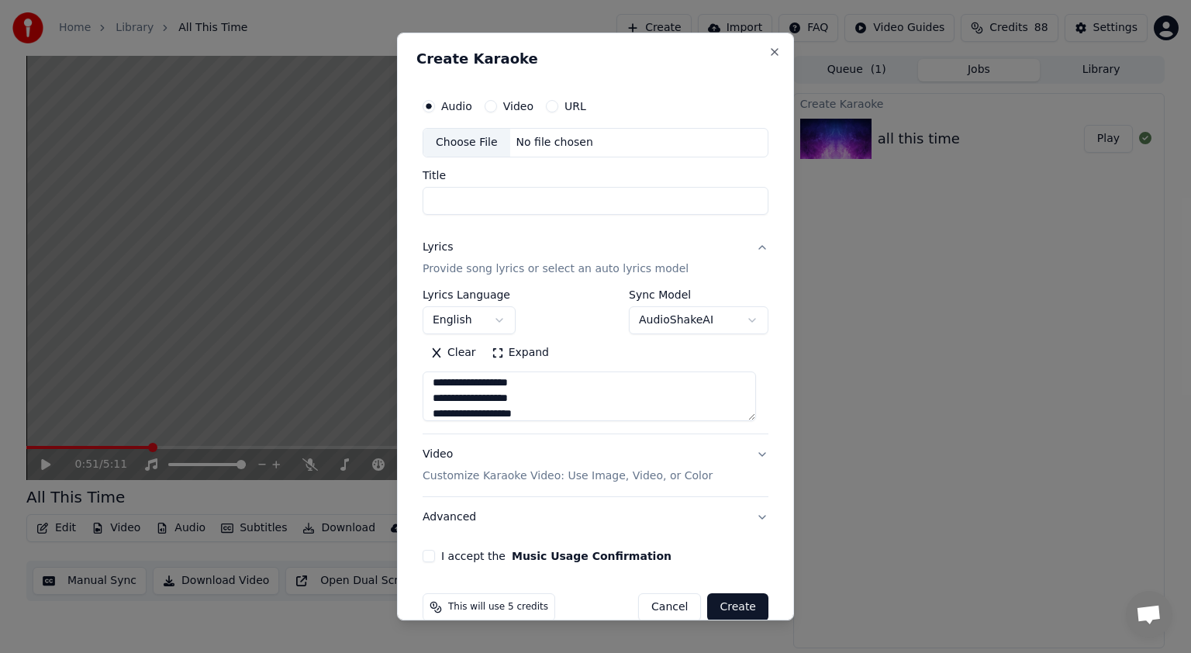
type textarea "**********"
click at [482, 140] on div "Choose File" at bounding box center [466, 143] width 87 height 28
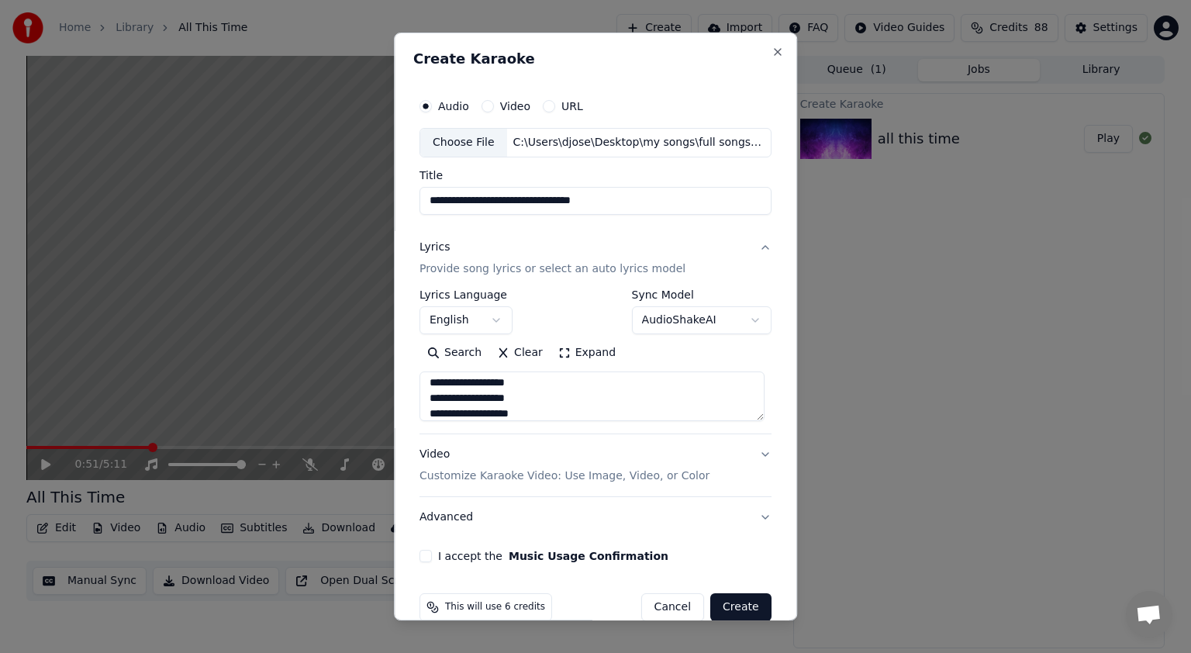
click at [620, 205] on input "**********" at bounding box center [595, 201] width 352 height 28
type input "**********"
click at [723, 320] on button "AudioShakeAI" at bounding box center [702, 320] width 140 height 28
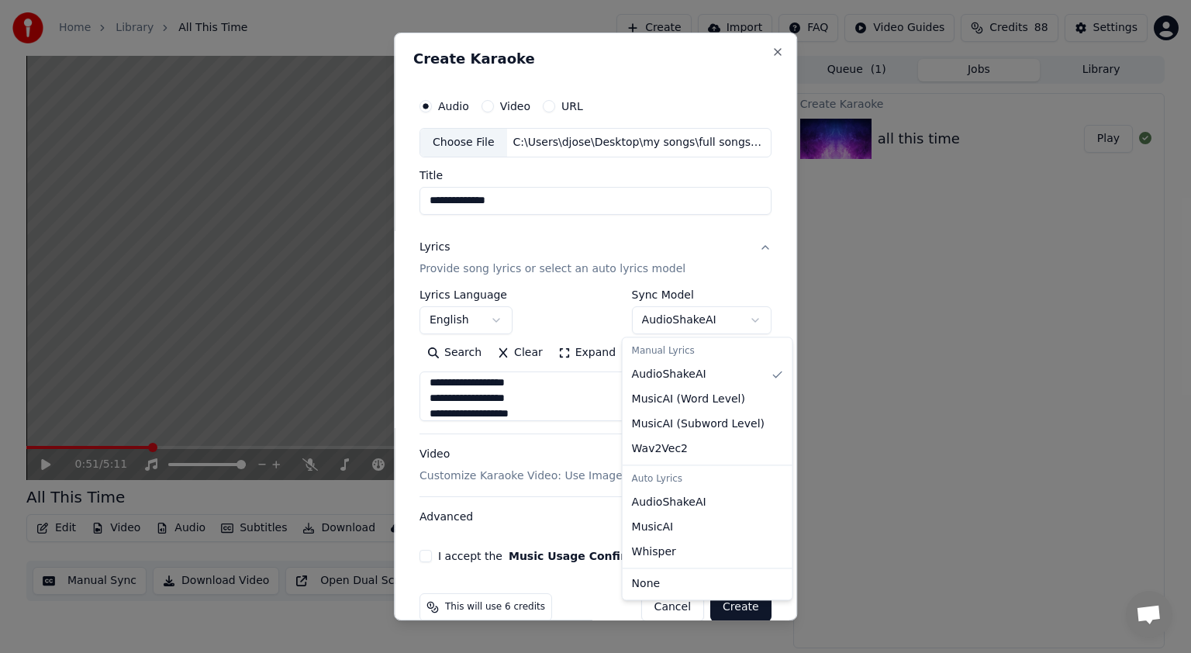
click at [627, 239] on body "**********" at bounding box center [595, 326] width 1191 height 653
click at [627, 240] on div "Lyrics Provide song lyrics or select an auto lyrics model" at bounding box center [552, 258] width 266 height 37
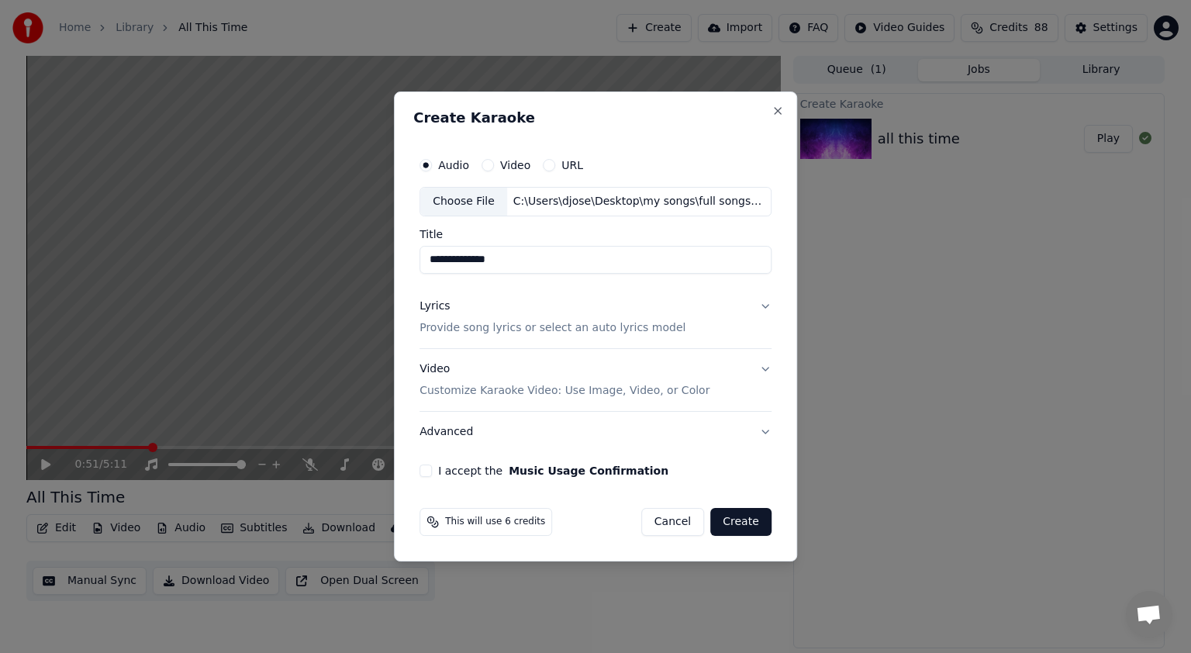
click at [764, 368] on button "Video Customize Karaoke Video: Use Image, Video, or Color" at bounding box center [595, 380] width 352 height 62
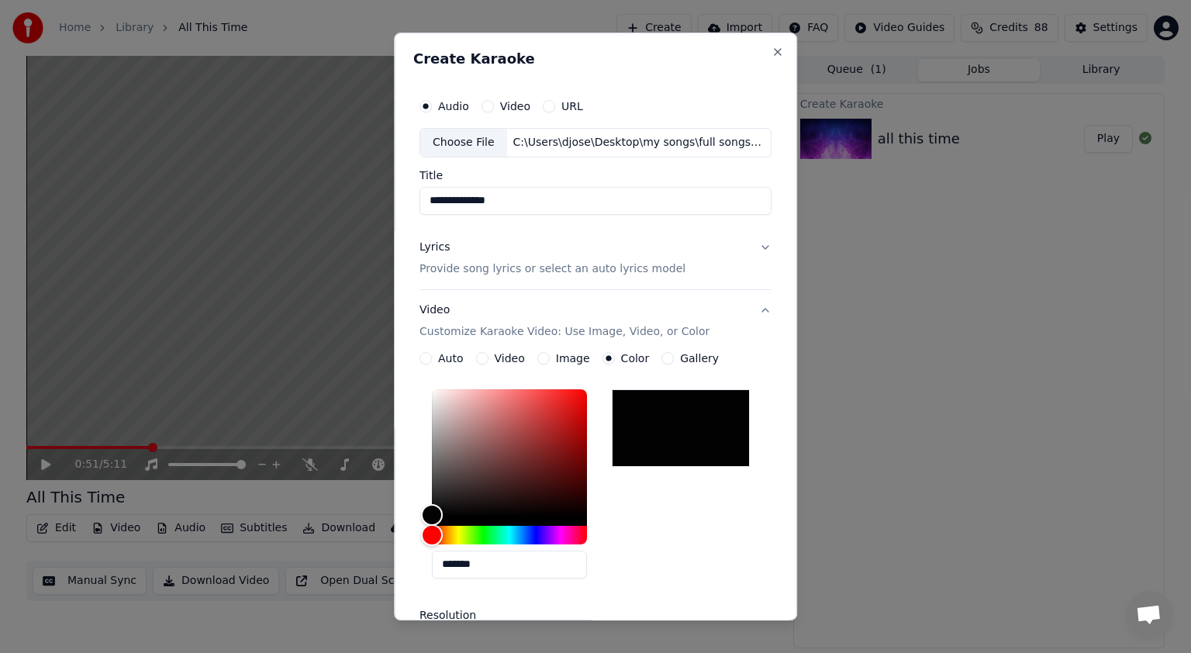
click at [754, 311] on button "Video Customize Karaoke Video: Use Image, Video, or Color" at bounding box center [595, 321] width 352 height 62
click at [758, 310] on button "Video Customize Karaoke Video: Use Image, Video, or Color" at bounding box center [595, 321] width 352 height 62
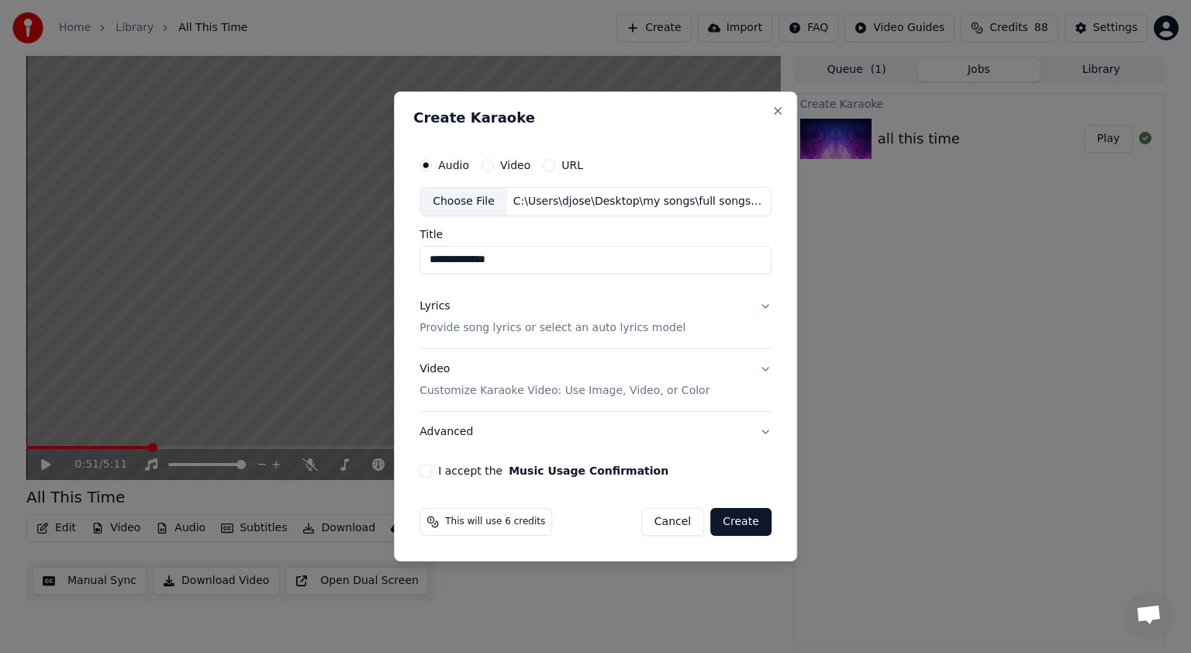
click at [764, 430] on button "Advanced" at bounding box center [595, 432] width 352 height 40
click at [763, 430] on button "Advanced" at bounding box center [595, 432] width 352 height 40
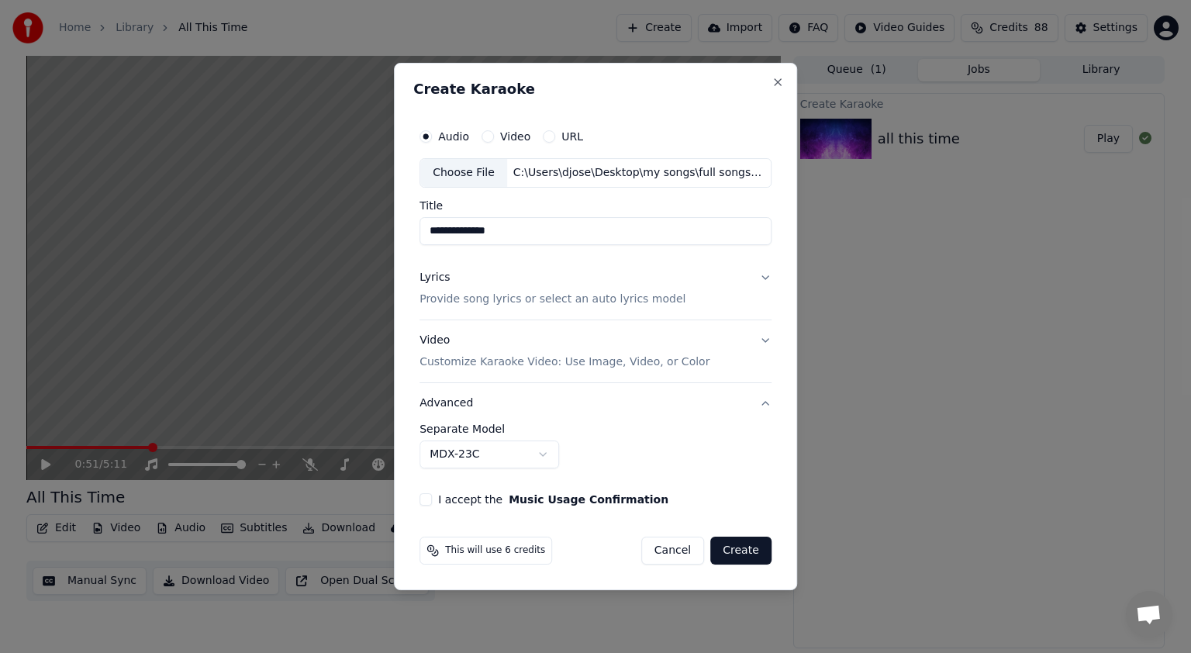
click at [543, 453] on body "**********" at bounding box center [595, 326] width 1191 height 653
click at [430, 499] on button "I accept the Music Usage Confirmation" at bounding box center [425, 499] width 12 height 12
click at [740, 557] on button "Create" at bounding box center [740, 551] width 61 height 28
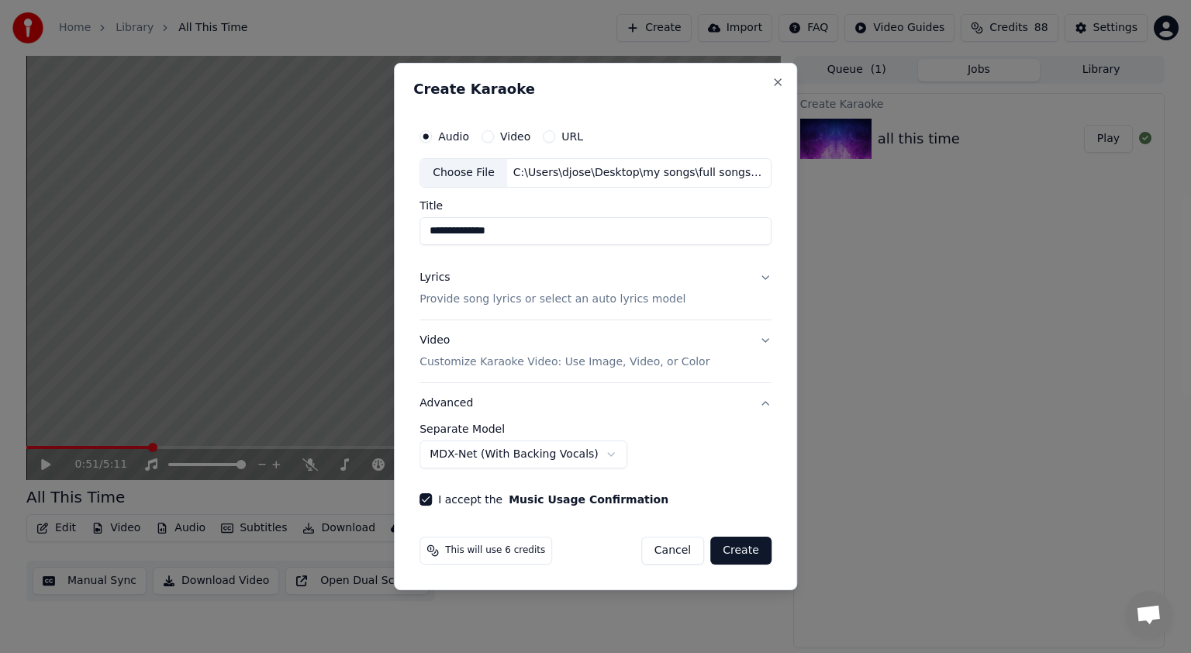
click at [740, 557] on div "Cancel Create" at bounding box center [706, 551] width 130 height 28
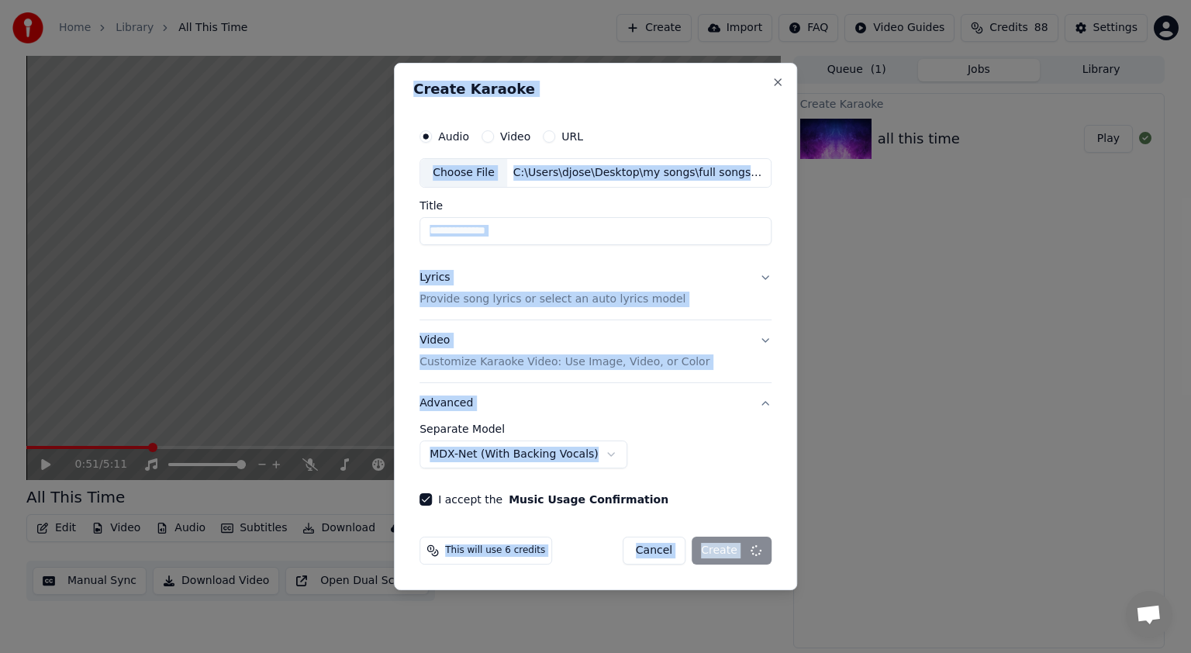
select select "******"
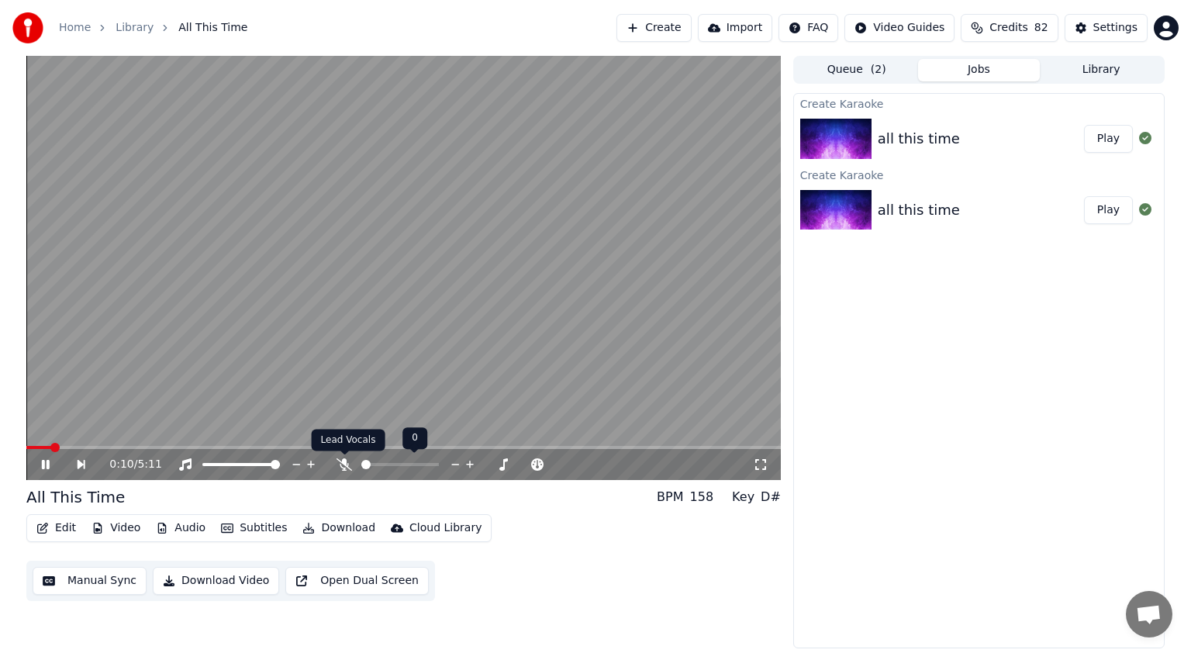
click at [343, 461] on icon at bounding box center [345, 464] width 16 height 12
click at [345, 462] on icon at bounding box center [344, 464] width 9 height 12
click at [345, 462] on icon at bounding box center [345, 464] width 16 height 12
click at [345, 462] on icon at bounding box center [344, 464] width 9 height 12
click at [47, 461] on icon at bounding box center [46, 464] width 8 height 9
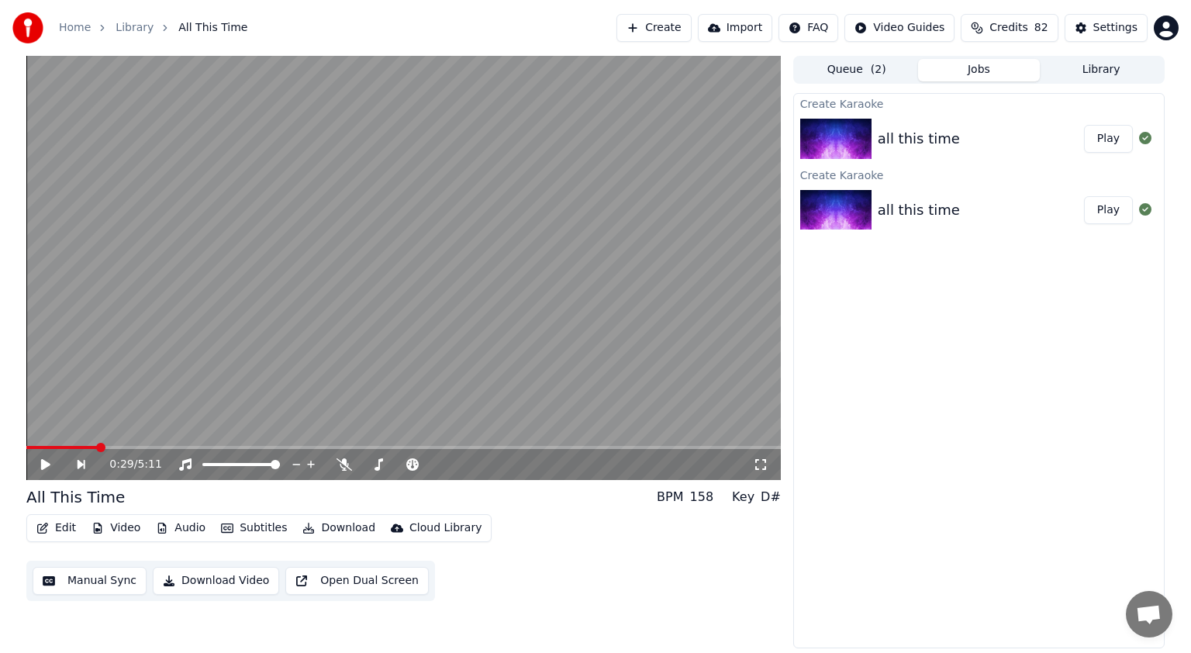
click at [1110, 140] on button "Play" at bounding box center [1108, 139] width 49 height 28
click at [103, 447] on span at bounding box center [403, 447] width 754 height 3
click at [43, 447] on span at bounding box center [38, 447] width 9 height 9
click at [171, 446] on span at bounding box center [403, 447] width 754 height 3
click at [171, 446] on span at bounding box center [174, 447] width 9 height 9
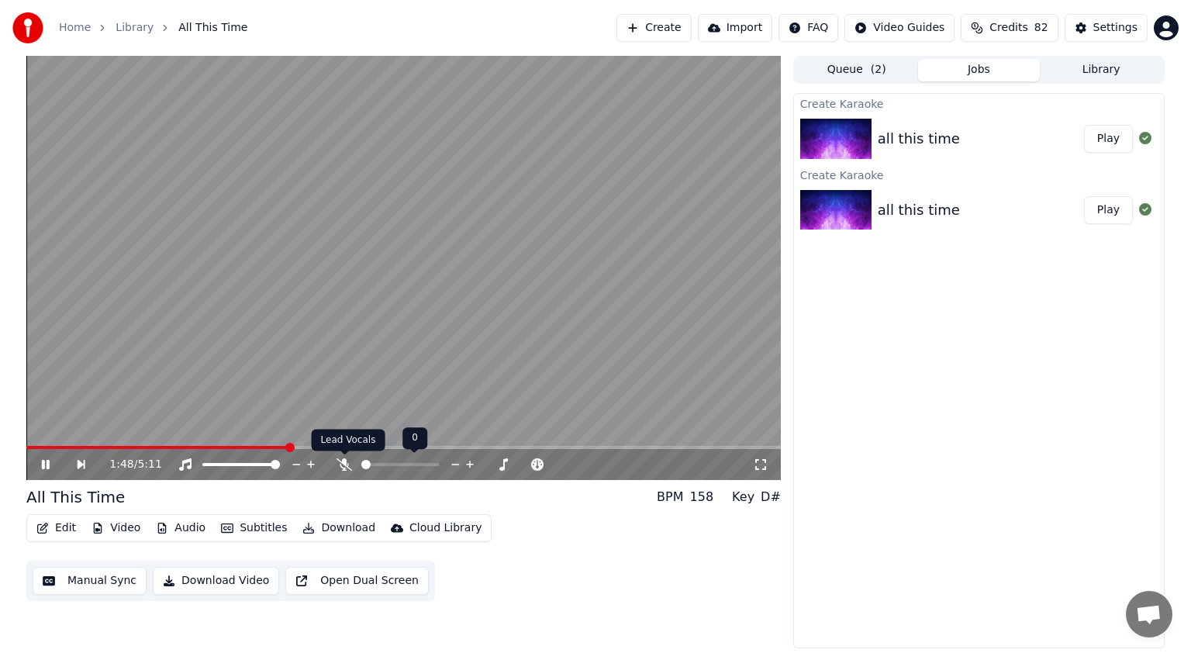
click at [344, 468] on icon at bounding box center [345, 464] width 16 height 12
click at [344, 462] on icon at bounding box center [344, 464] width 9 height 12
click at [1110, 211] on button "Play" at bounding box center [1108, 210] width 49 height 28
click at [67, 445] on video at bounding box center [403, 268] width 754 height 424
drag, startPoint x: 67, startPoint y: 445, endPoint x: 67, endPoint y: 463, distance: 17.8
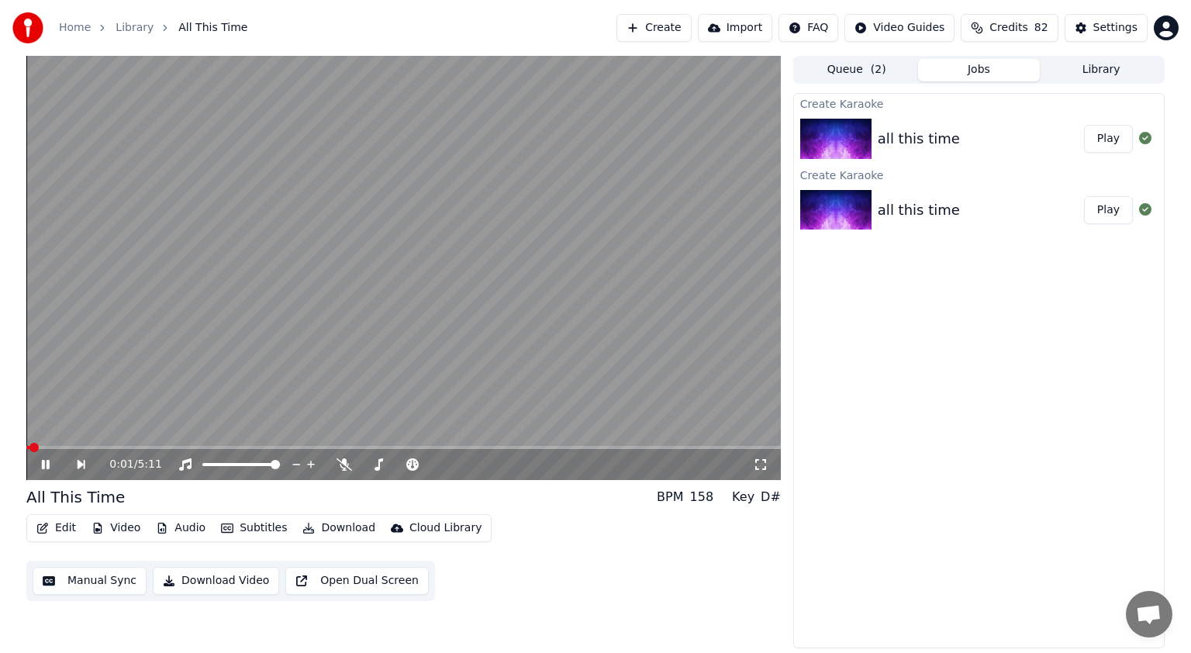
click at [67, 445] on video at bounding box center [403, 268] width 754 height 424
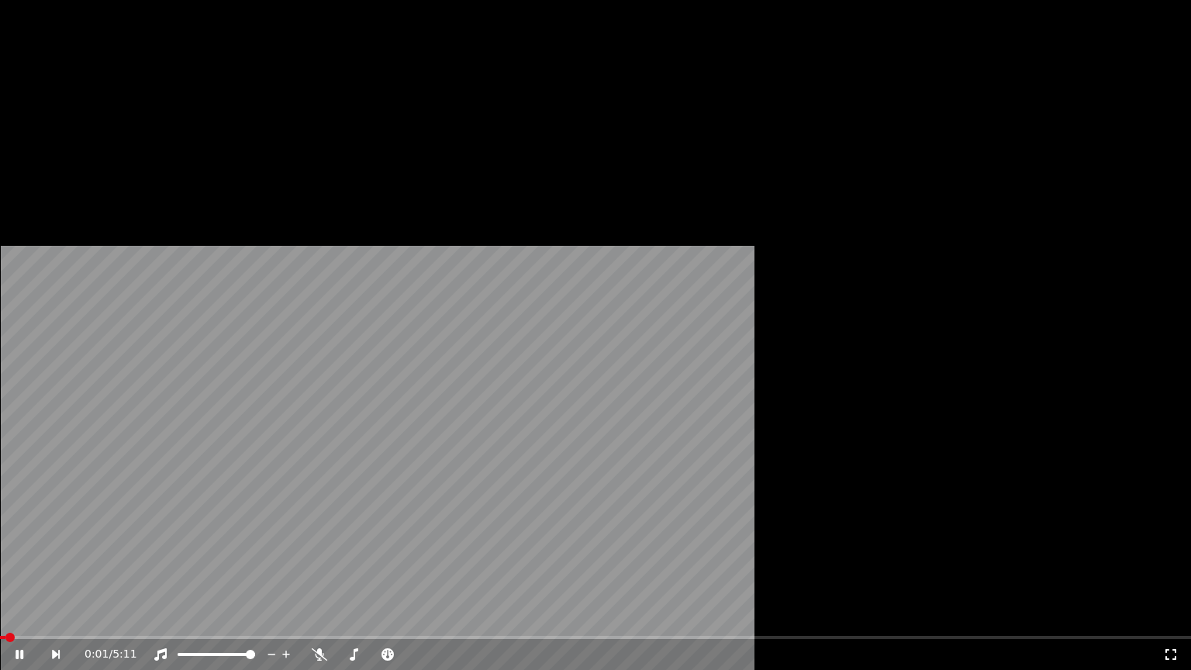
click at [67, 463] on video at bounding box center [595, 335] width 1191 height 670
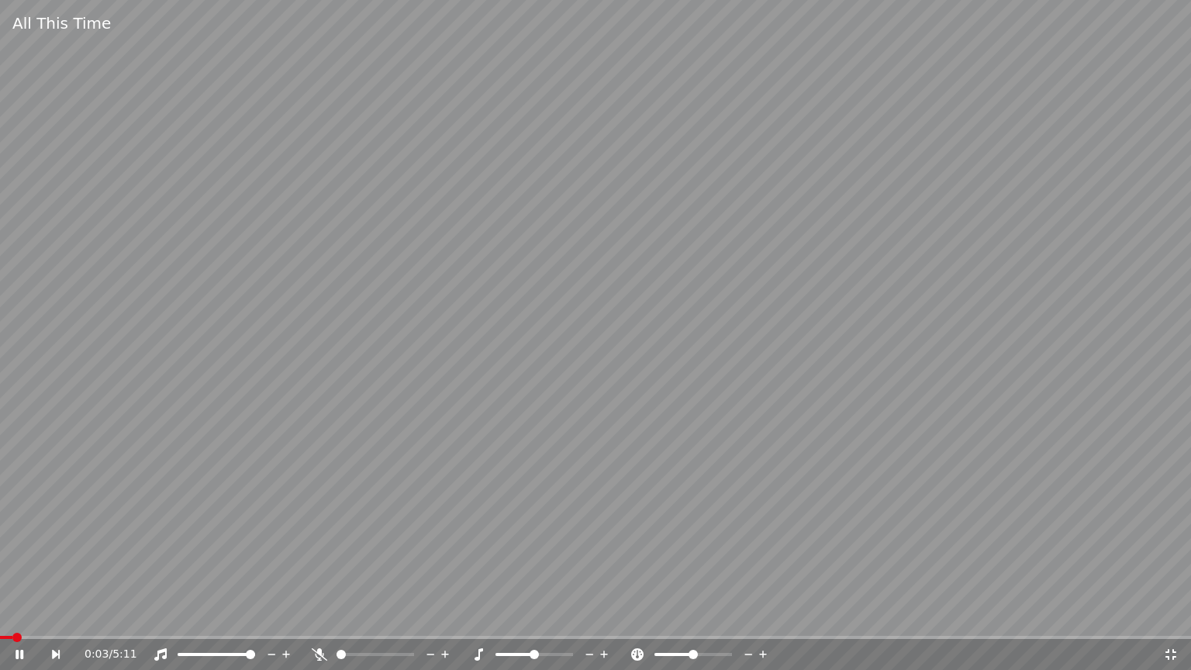
click at [109, 634] on video at bounding box center [595, 335] width 1191 height 670
click at [106, 635] on video at bounding box center [595, 335] width 1191 height 670
click at [57, 634] on video at bounding box center [595, 335] width 1191 height 670
drag, startPoint x: 57, startPoint y: 634, endPoint x: 57, endPoint y: 616, distance: 17.8
click at [57, 634] on video at bounding box center [595, 335] width 1191 height 670
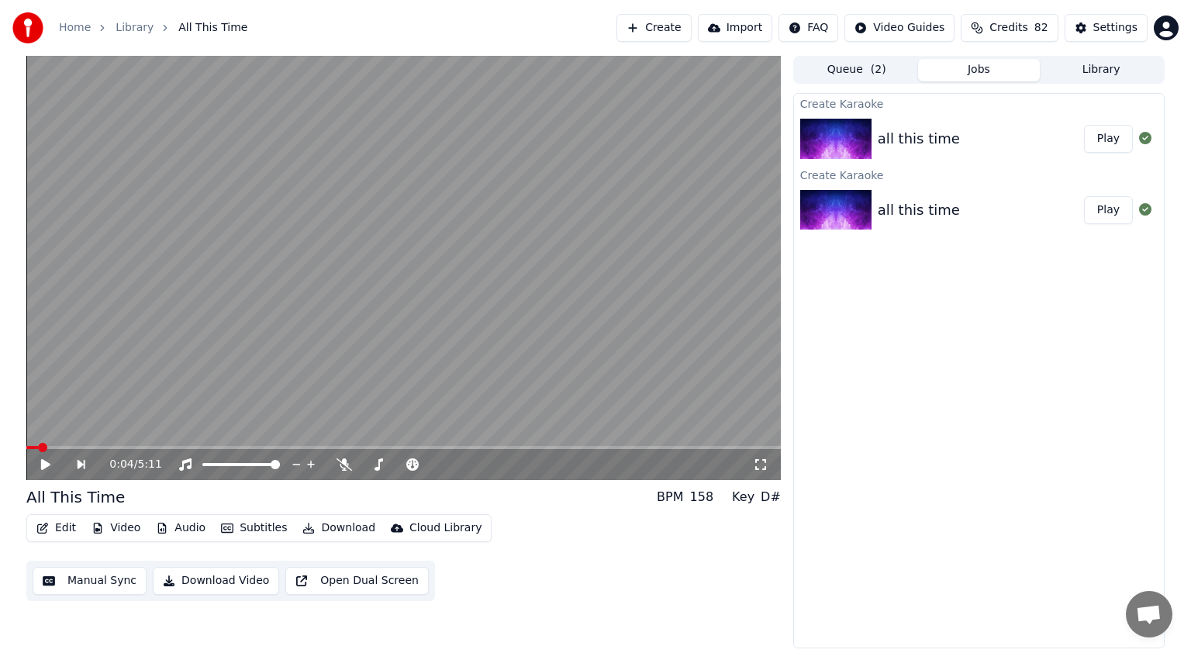
click at [44, 444] on span at bounding box center [42, 447] width 9 height 9
click at [130, 444] on span at bounding box center [133, 447] width 9 height 9
click at [49, 463] on icon at bounding box center [45, 464] width 9 height 11
click at [347, 460] on icon at bounding box center [345, 464] width 16 height 12
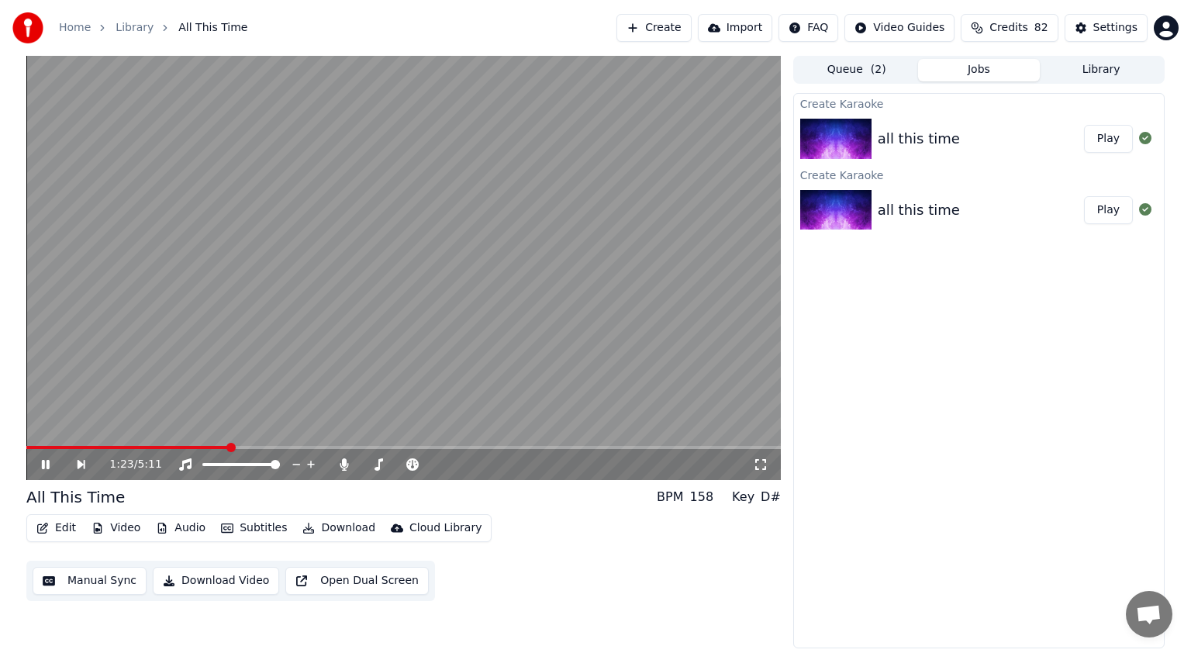
click at [46, 465] on icon at bounding box center [57, 464] width 36 height 12
click at [688, 31] on button "Create" at bounding box center [653, 28] width 75 height 28
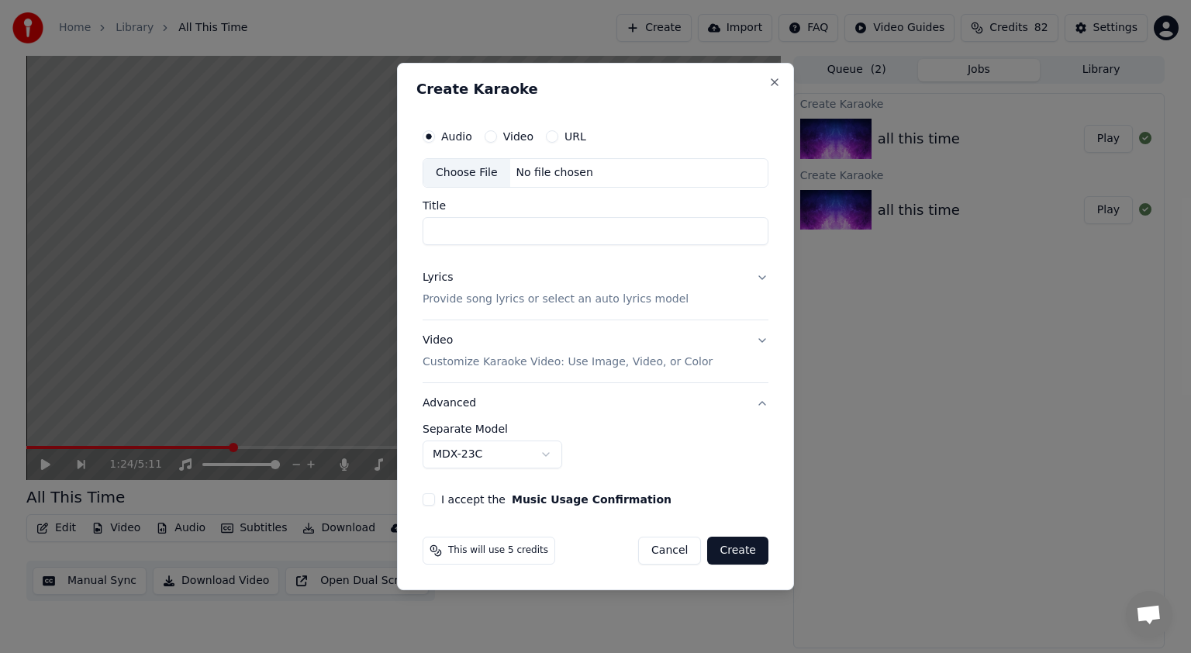
click at [473, 174] on div "Choose File" at bounding box center [466, 173] width 87 height 28
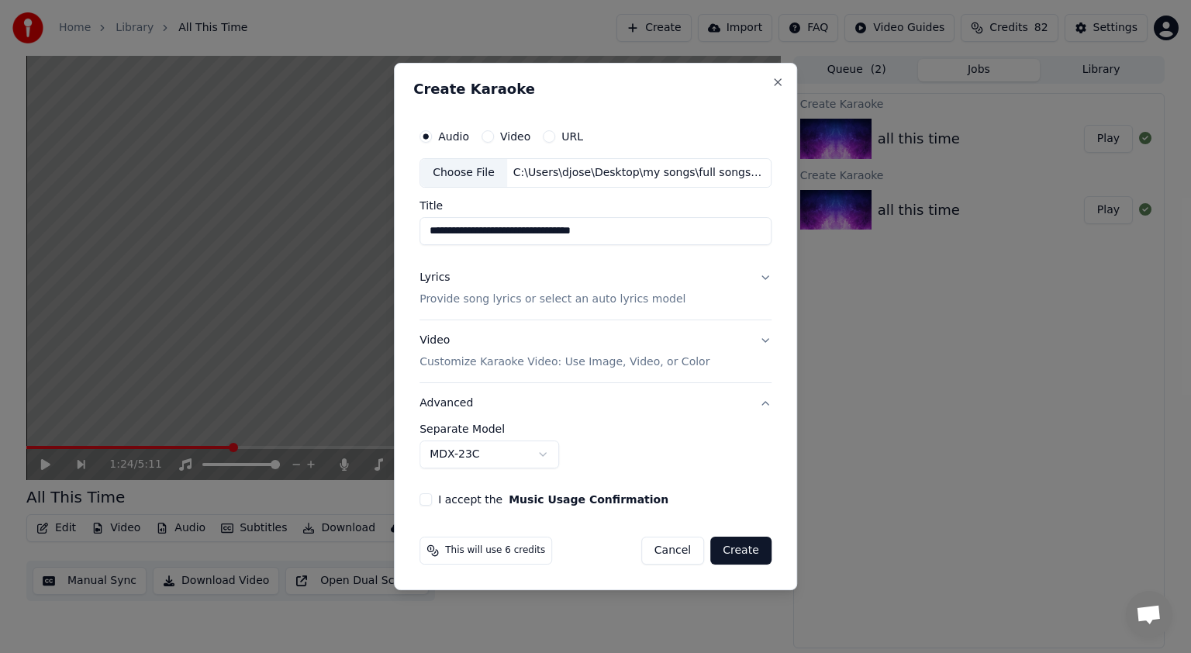
click at [608, 231] on input "**********" at bounding box center [595, 231] width 352 height 28
type input "**********"
click at [763, 276] on button "Lyrics Provide song lyrics or select an auto lyrics model" at bounding box center [595, 288] width 352 height 62
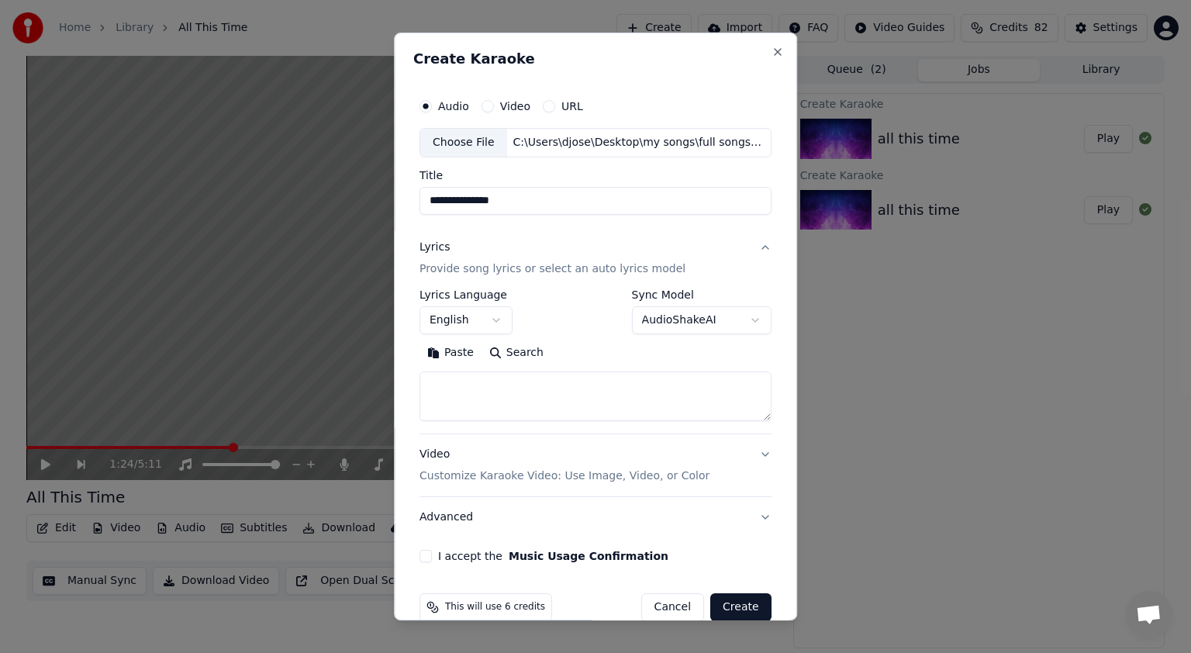
click at [508, 392] on textarea at bounding box center [595, 396] width 352 height 50
paste textarea "**********"
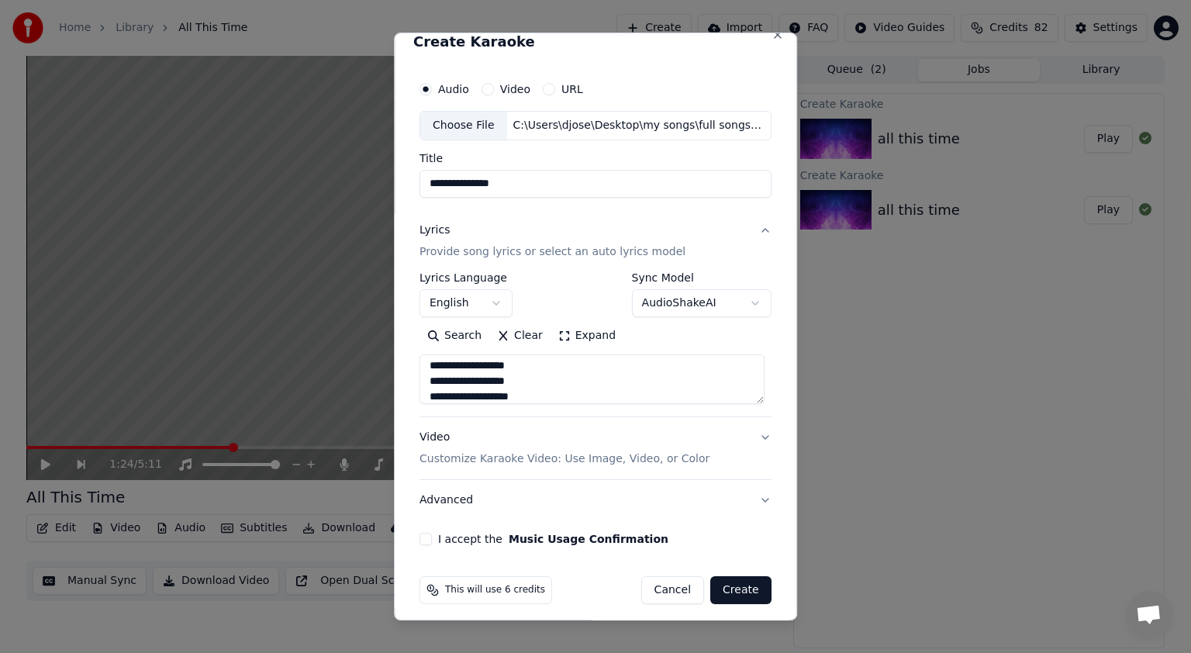
scroll to position [25, 0]
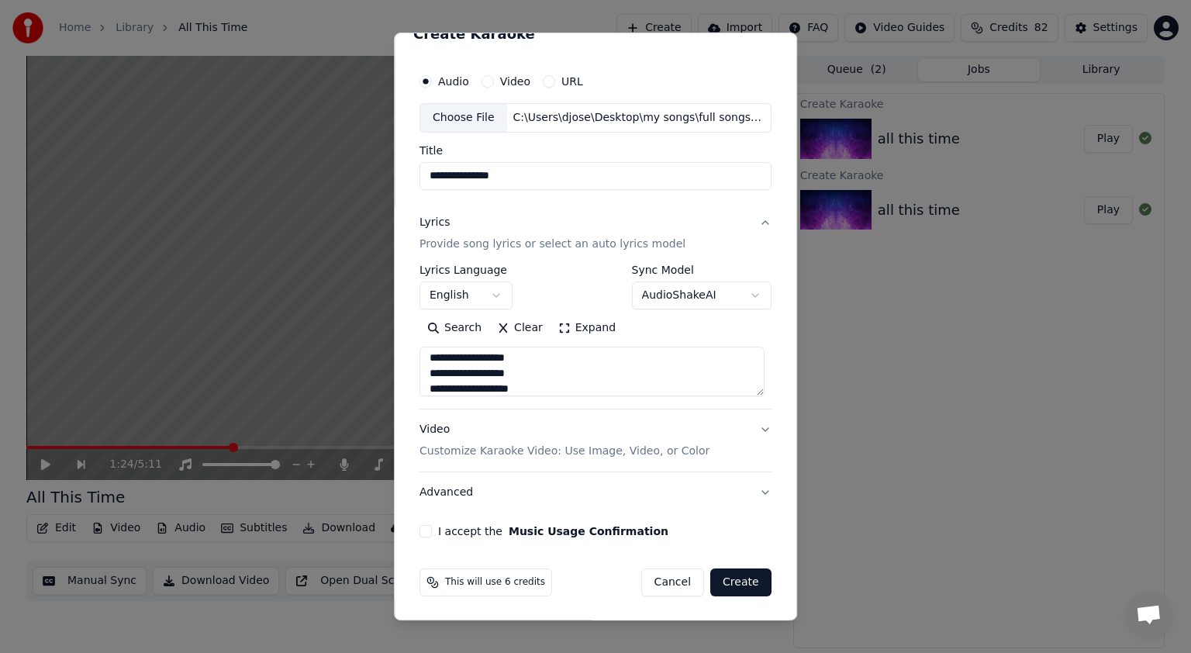
type textarea "**********"
click at [760, 426] on button "Video Customize Karaoke Video: Use Image, Video, or Color" at bounding box center [595, 440] width 352 height 62
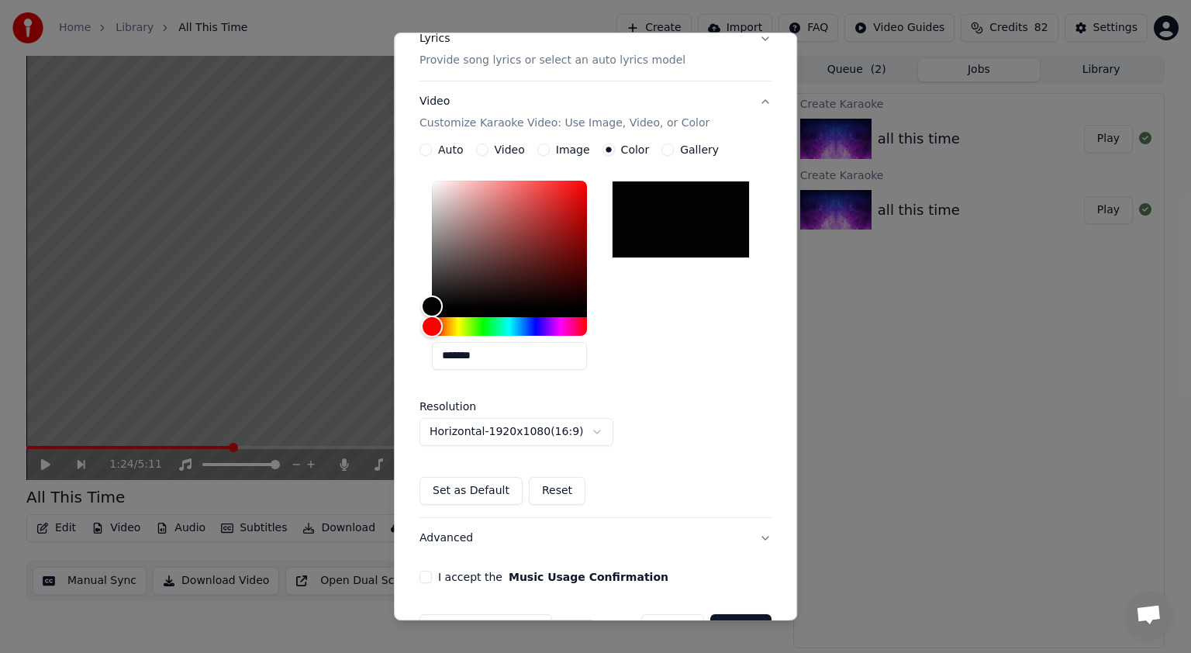
scroll to position [254, 0]
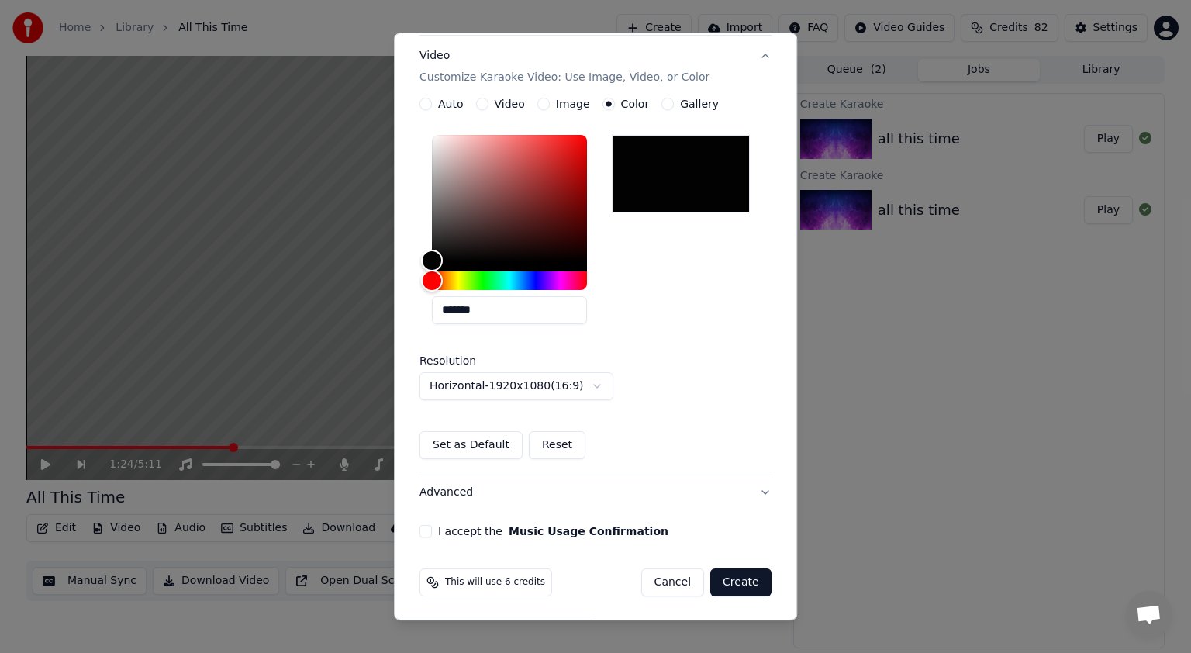
click at [740, 492] on button "Advanced" at bounding box center [595, 492] width 352 height 40
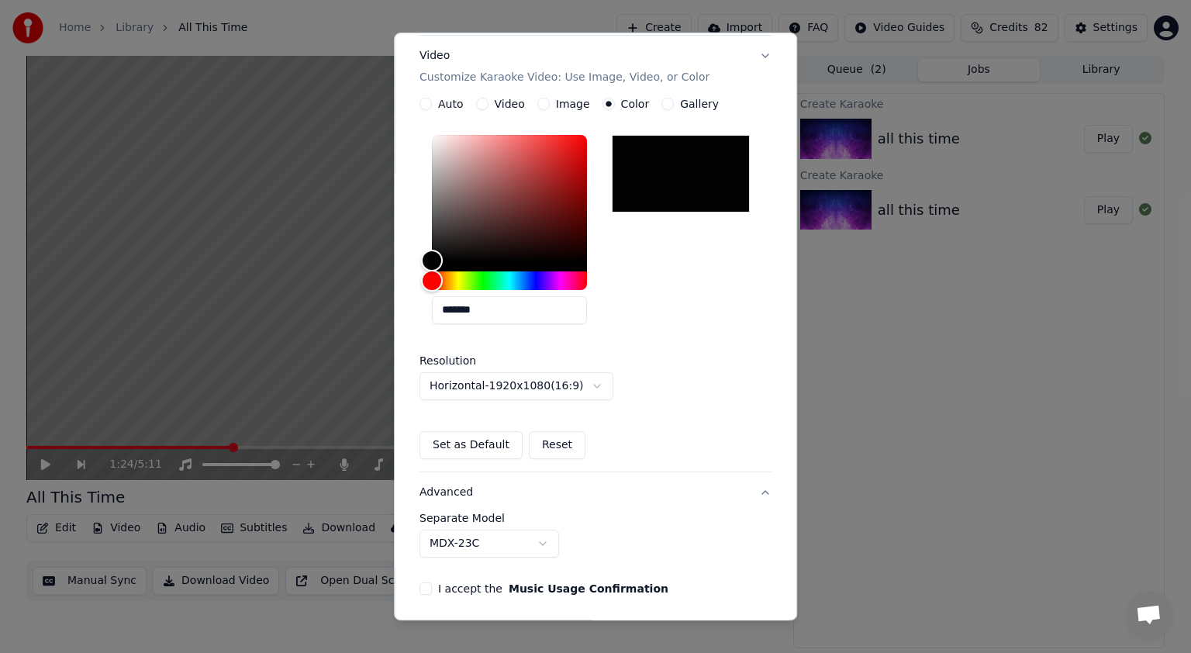
scroll to position [0, 0]
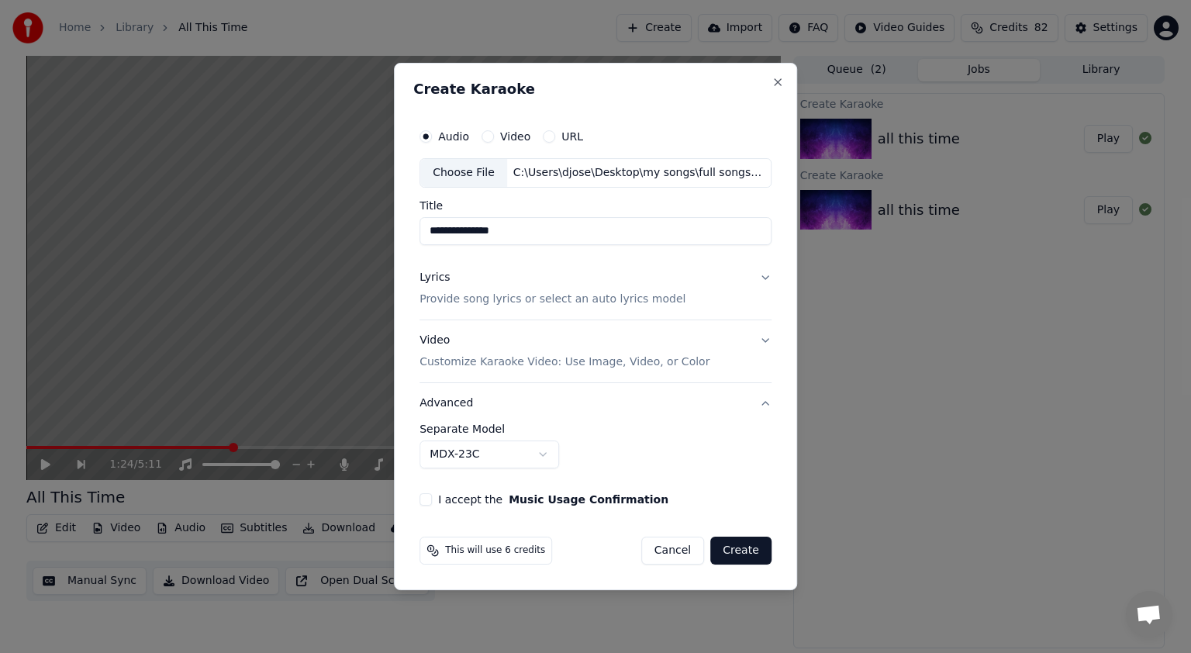
click at [547, 463] on body "**********" at bounding box center [595, 326] width 1191 height 653
click at [427, 502] on button "I accept the Music Usage Confirmation" at bounding box center [425, 499] width 12 height 12
click at [744, 555] on button "Create" at bounding box center [740, 551] width 61 height 28
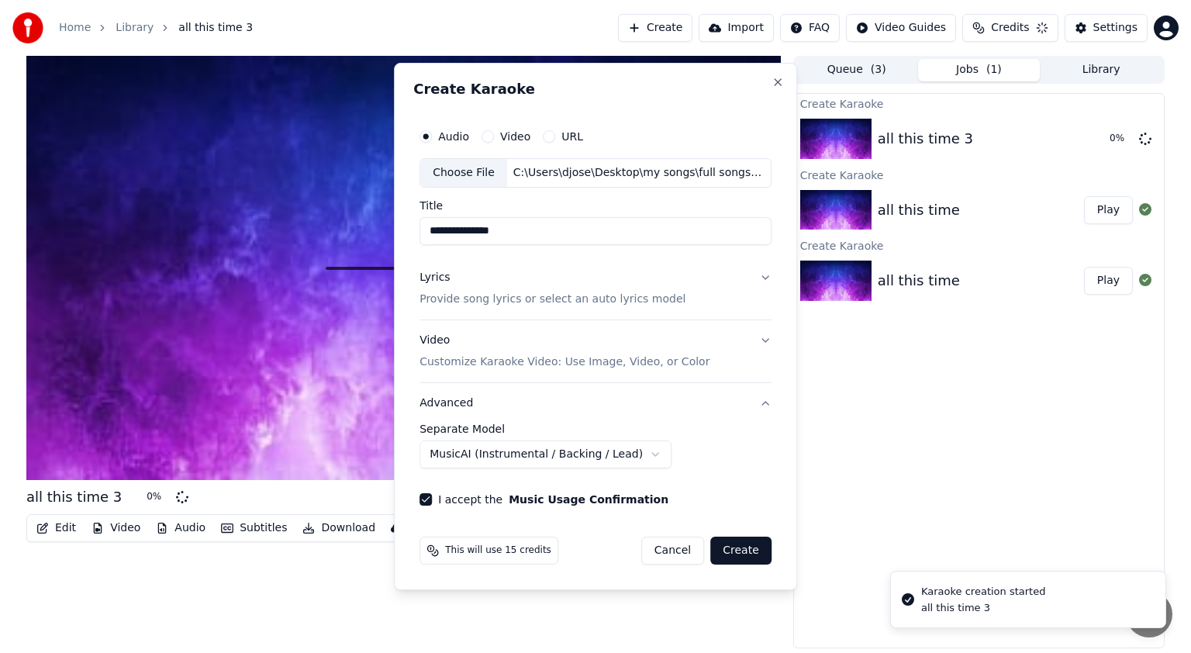
select select "******"
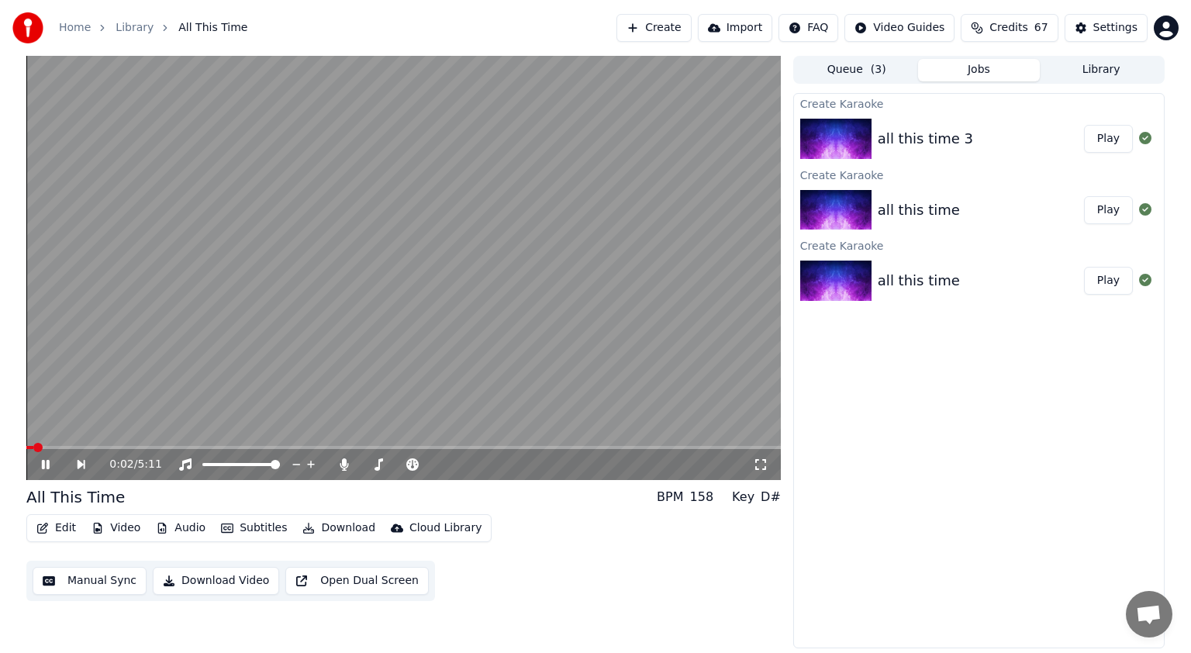
click at [1117, 136] on button "Play" at bounding box center [1108, 139] width 49 height 28
click at [760, 462] on icon at bounding box center [761, 464] width 16 height 12
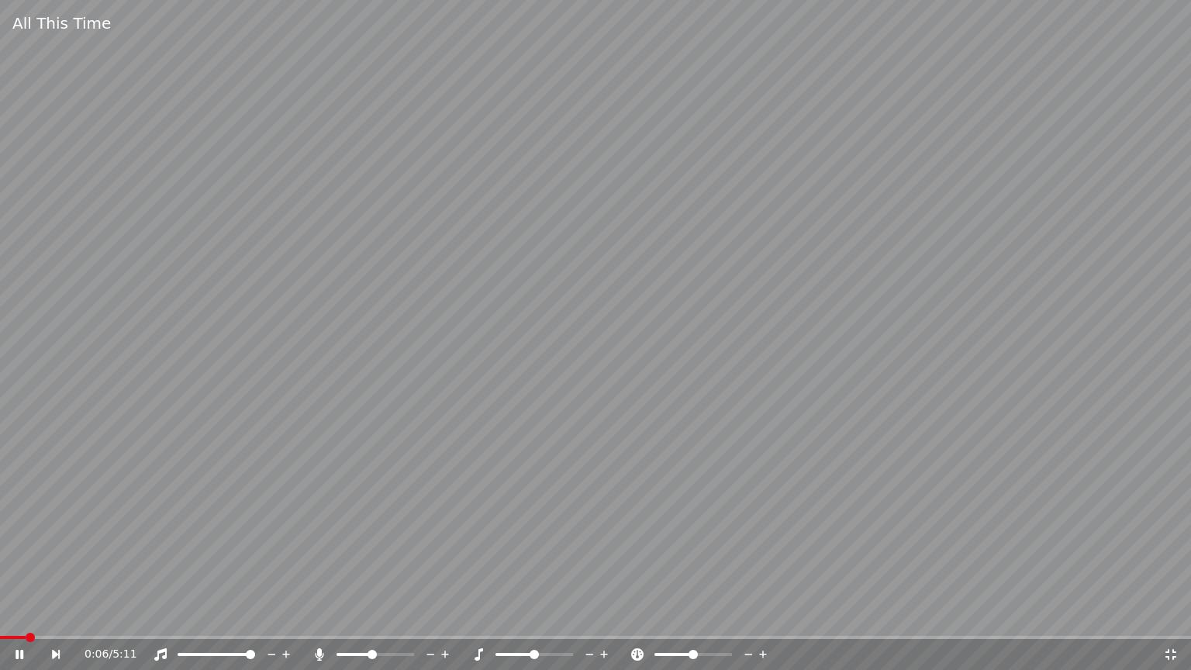
click at [371, 652] on span at bounding box center [372, 654] width 9 height 9
click at [350, 652] on span at bounding box center [354, 654] width 35 height 3
click at [355, 652] on span at bounding box center [352, 654] width 9 height 9
click at [344, 652] on span at bounding box center [347, 654] width 9 height 9
click at [361, 652] on span at bounding box center [376, 654] width 78 height 3
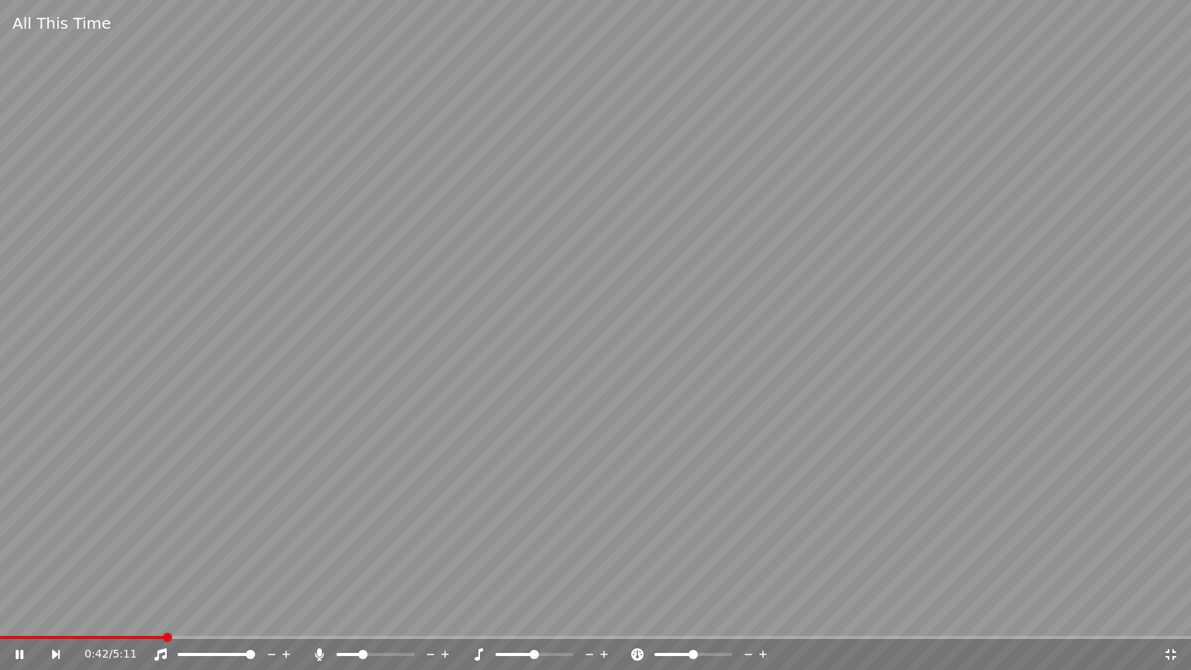
click at [361, 652] on span at bounding box center [362, 654] width 9 height 9
click at [370, 652] on span at bounding box center [376, 654] width 78 height 3
click at [368, 652] on span at bounding box center [362, 654] width 9 height 9
click at [369, 652] on span at bounding box center [371, 654] width 9 height 9
click at [365, 652] on span at bounding box center [366, 654] width 9 height 9
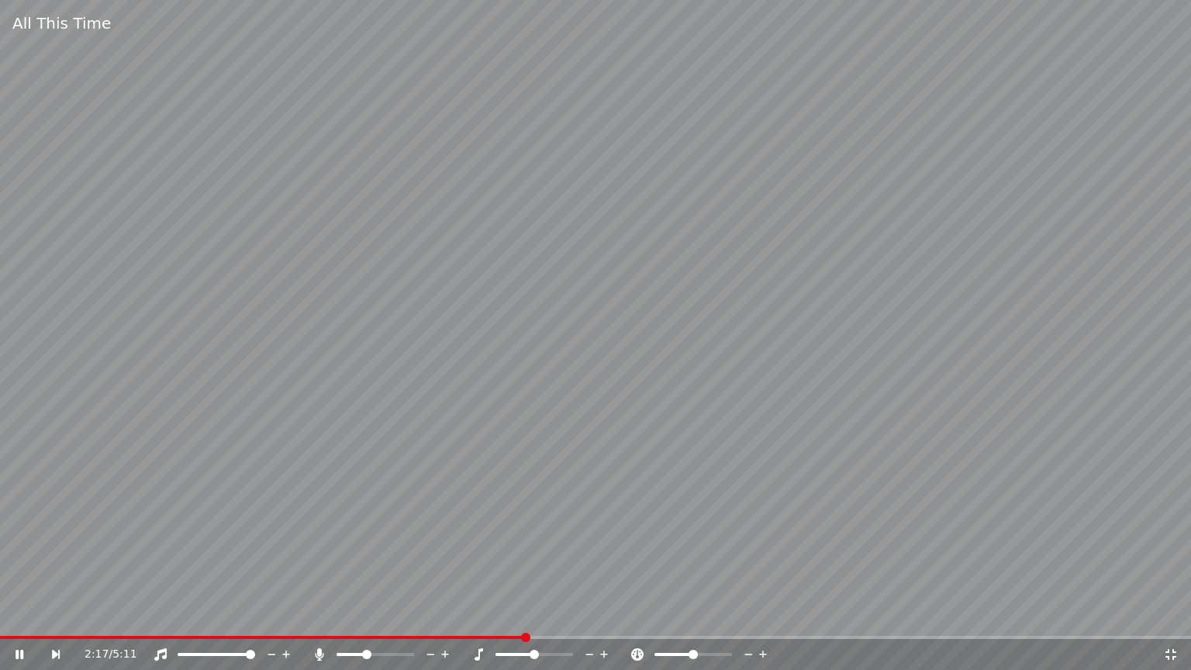
click at [368, 652] on span at bounding box center [366, 654] width 9 height 9
click at [356, 652] on span at bounding box center [358, 654] width 9 height 9
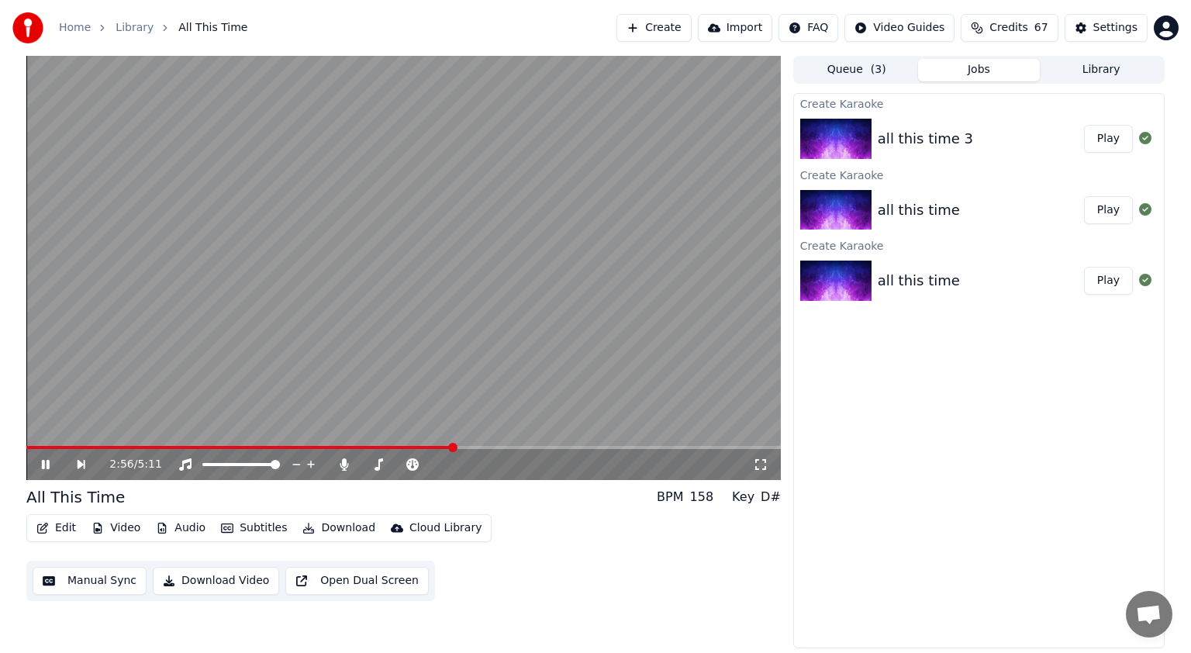
click at [47, 465] on icon at bounding box center [46, 464] width 8 height 9
